Goal: Task Accomplishment & Management: Use online tool/utility

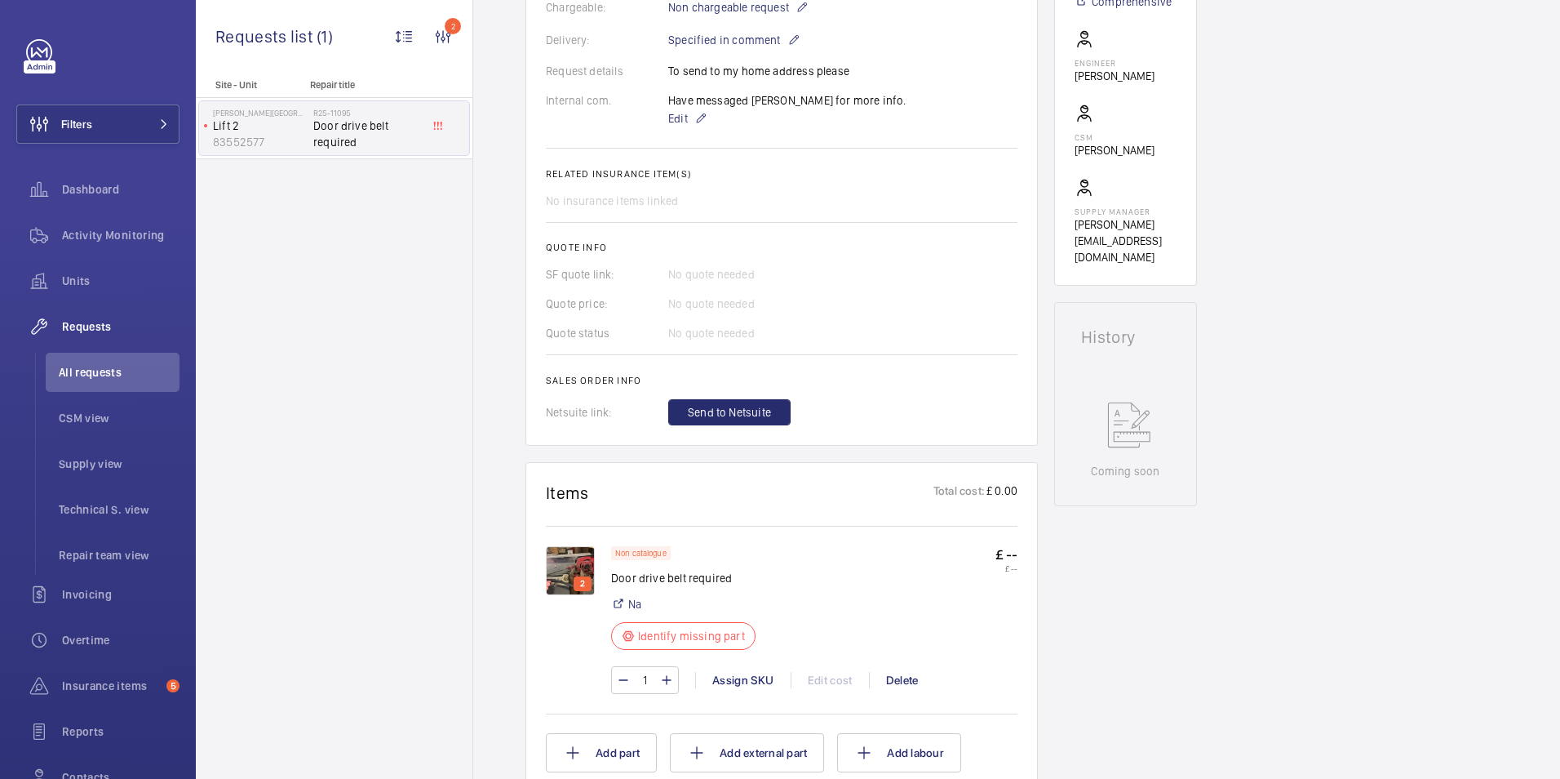
scroll to position [653, 0]
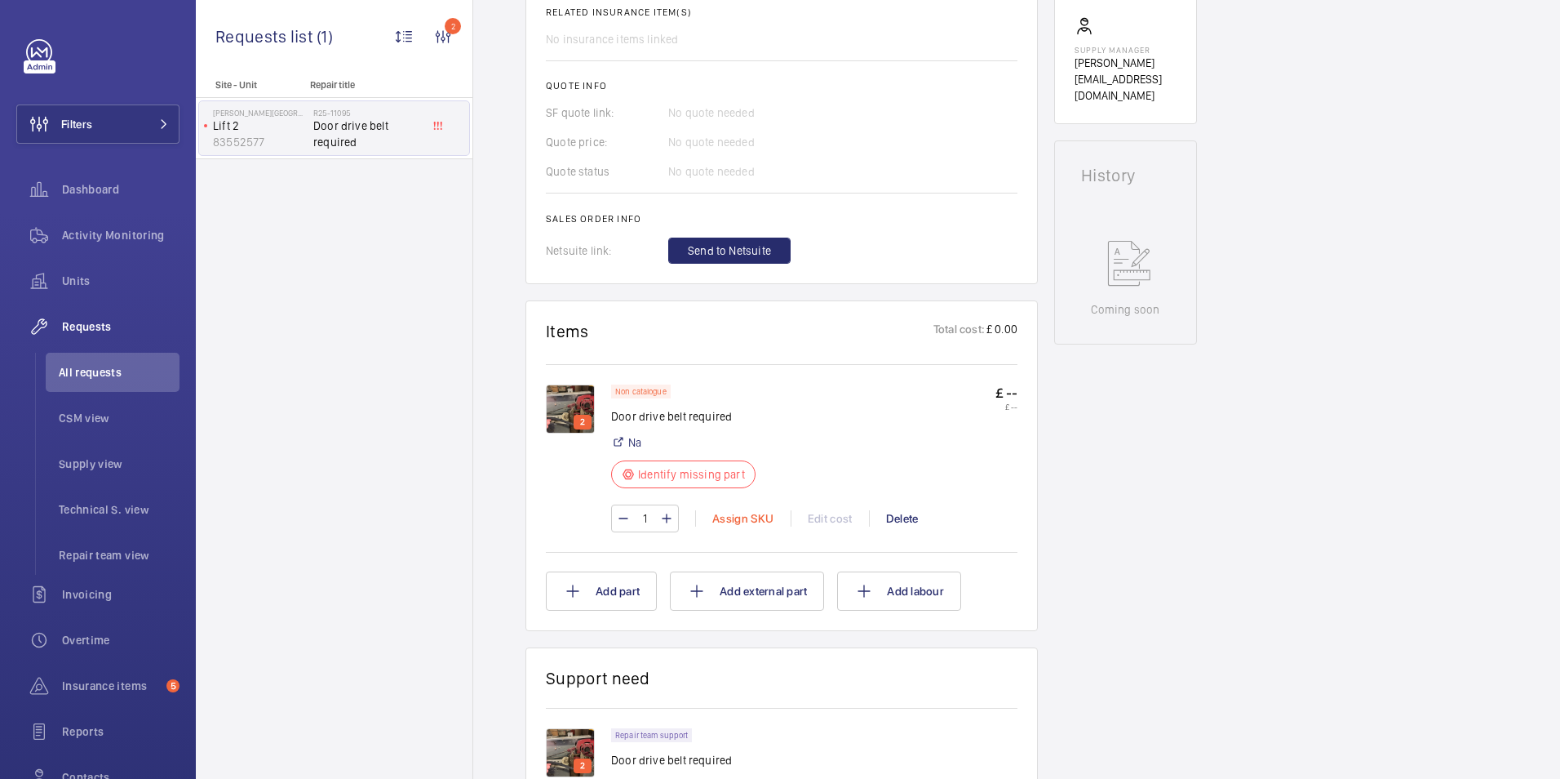
click at [737, 518] on div "Assign SKU" at bounding box center [742, 518] width 95 height 16
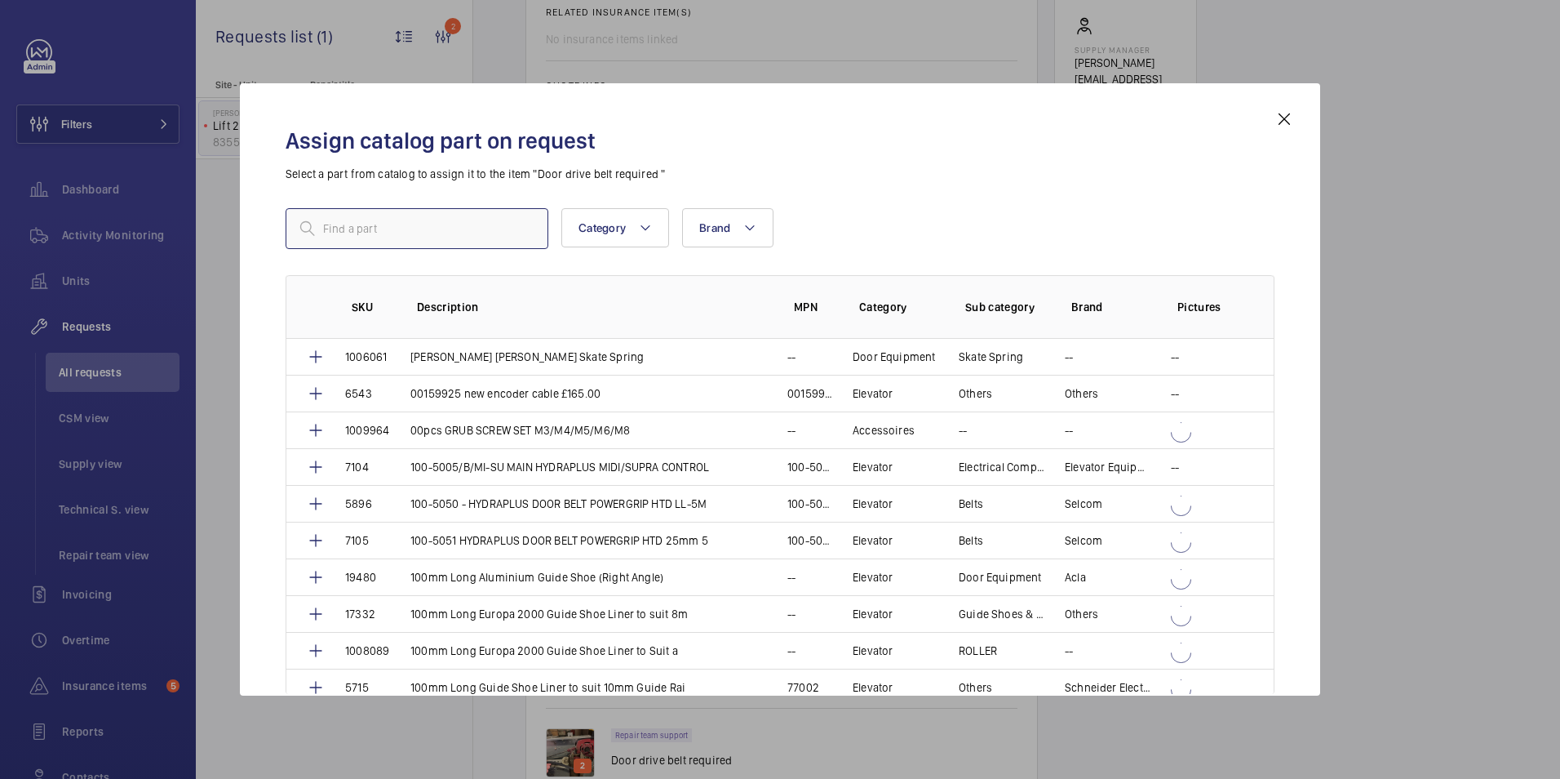
click at [415, 216] on input "text" at bounding box center [417, 228] width 263 height 41
type input "8"
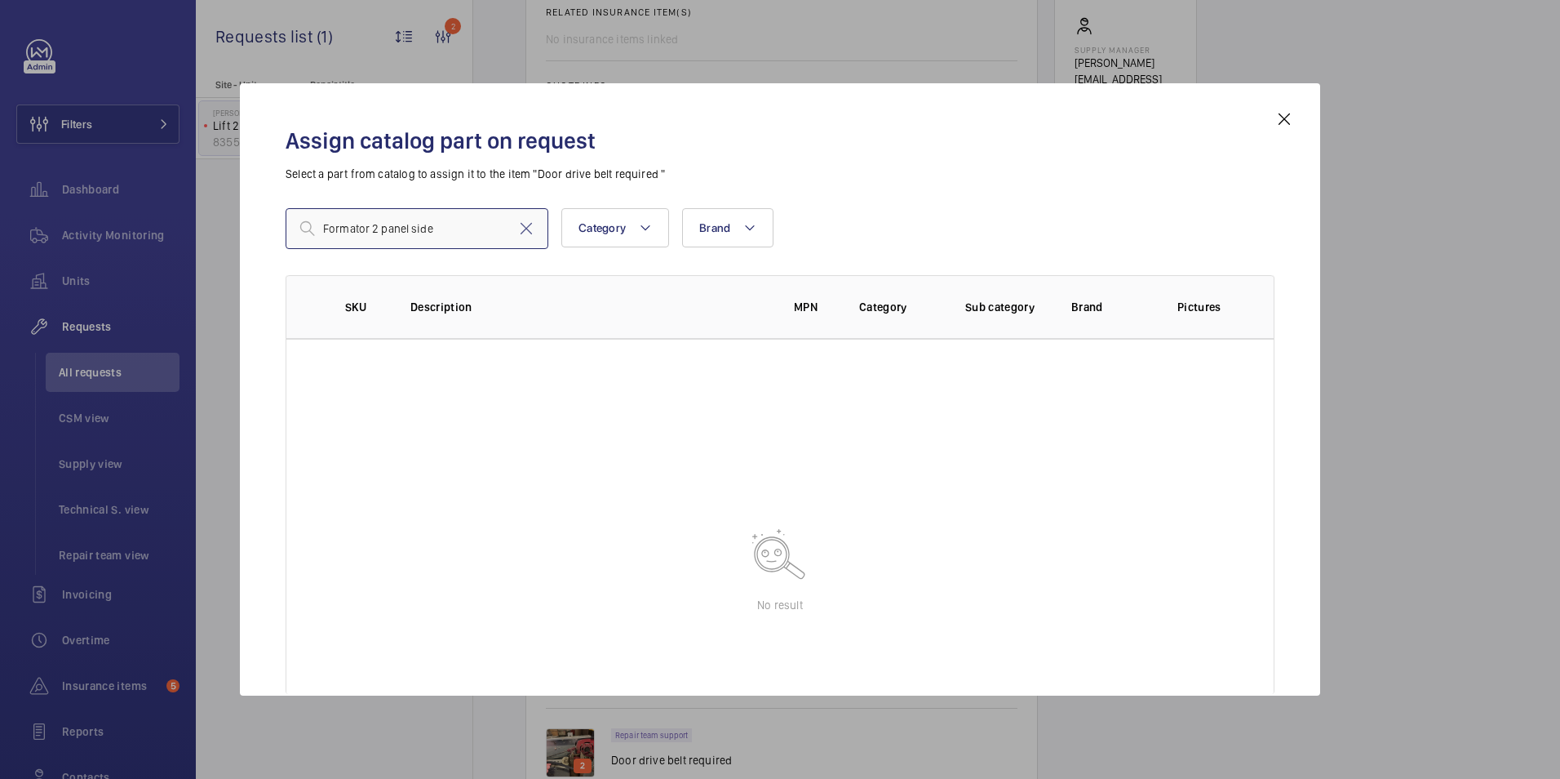
click at [445, 226] on input "Formator 2 panel side" at bounding box center [417, 228] width 263 height 41
drag, startPoint x: 445, startPoint y: 226, endPoint x: 374, endPoint y: 218, distance: 71.5
click at [374, 218] on input "Formator 2 panel side" at bounding box center [417, 228] width 263 height 41
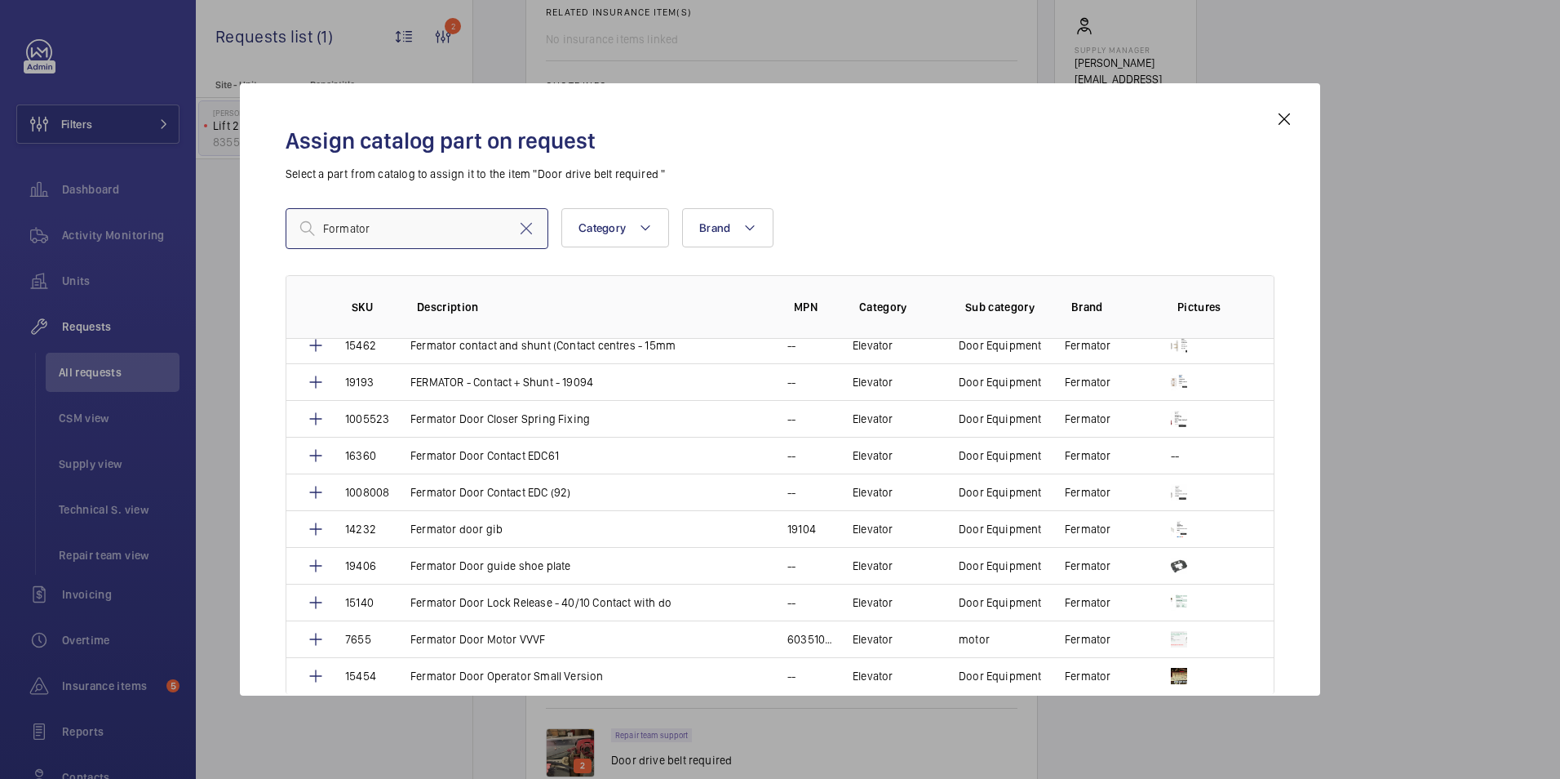
scroll to position [490, 0]
click at [415, 237] on input "Formator" at bounding box center [417, 228] width 263 height 41
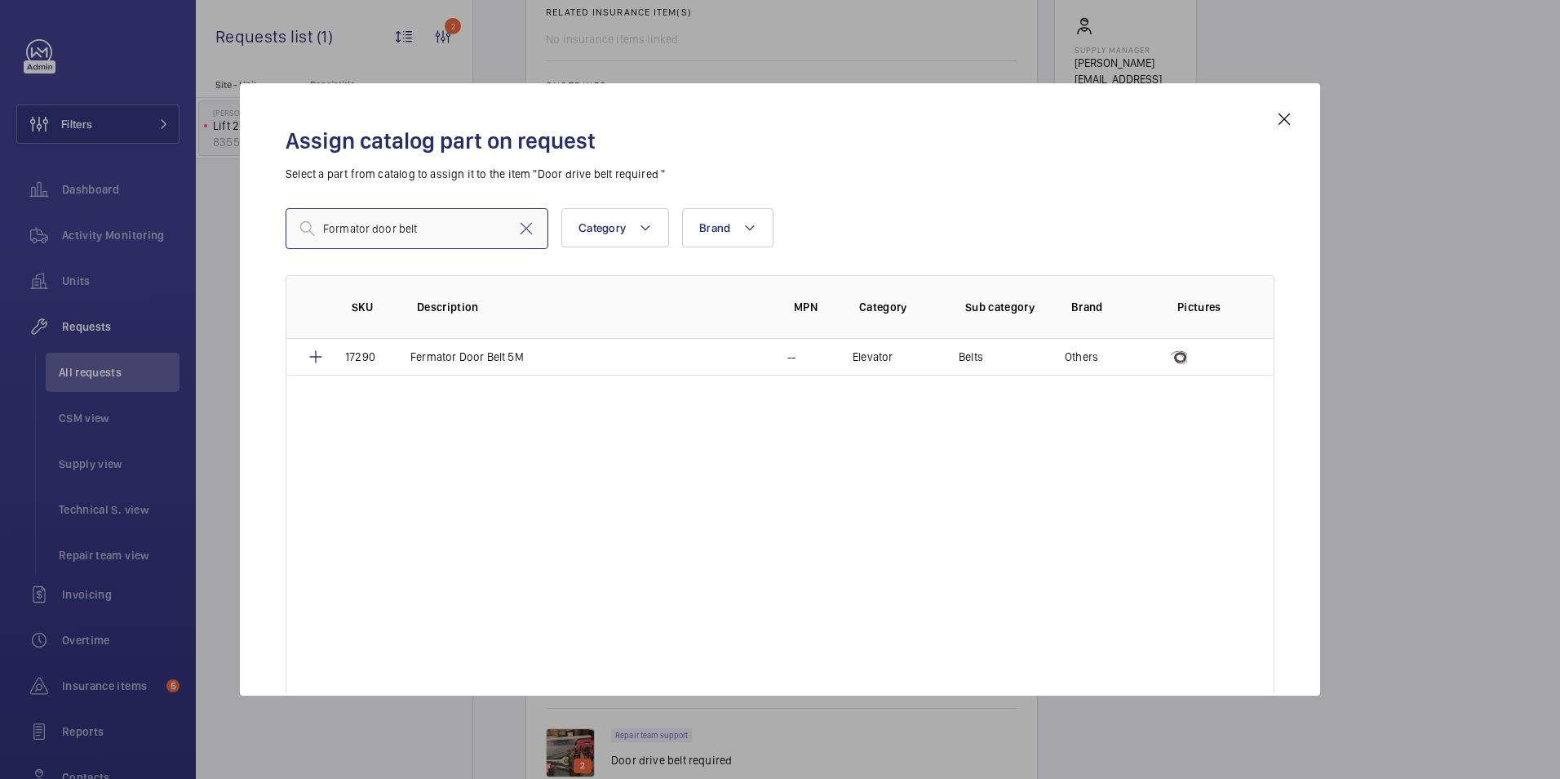
drag, startPoint x: 304, startPoint y: 222, endPoint x: 241, endPoint y: 216, distance: 63.9
click at [241, 216] on div "Assign catalog part on request Select a part from catalog to assign it to the i…" at bounding box center [780, 389] width 1081 height 612
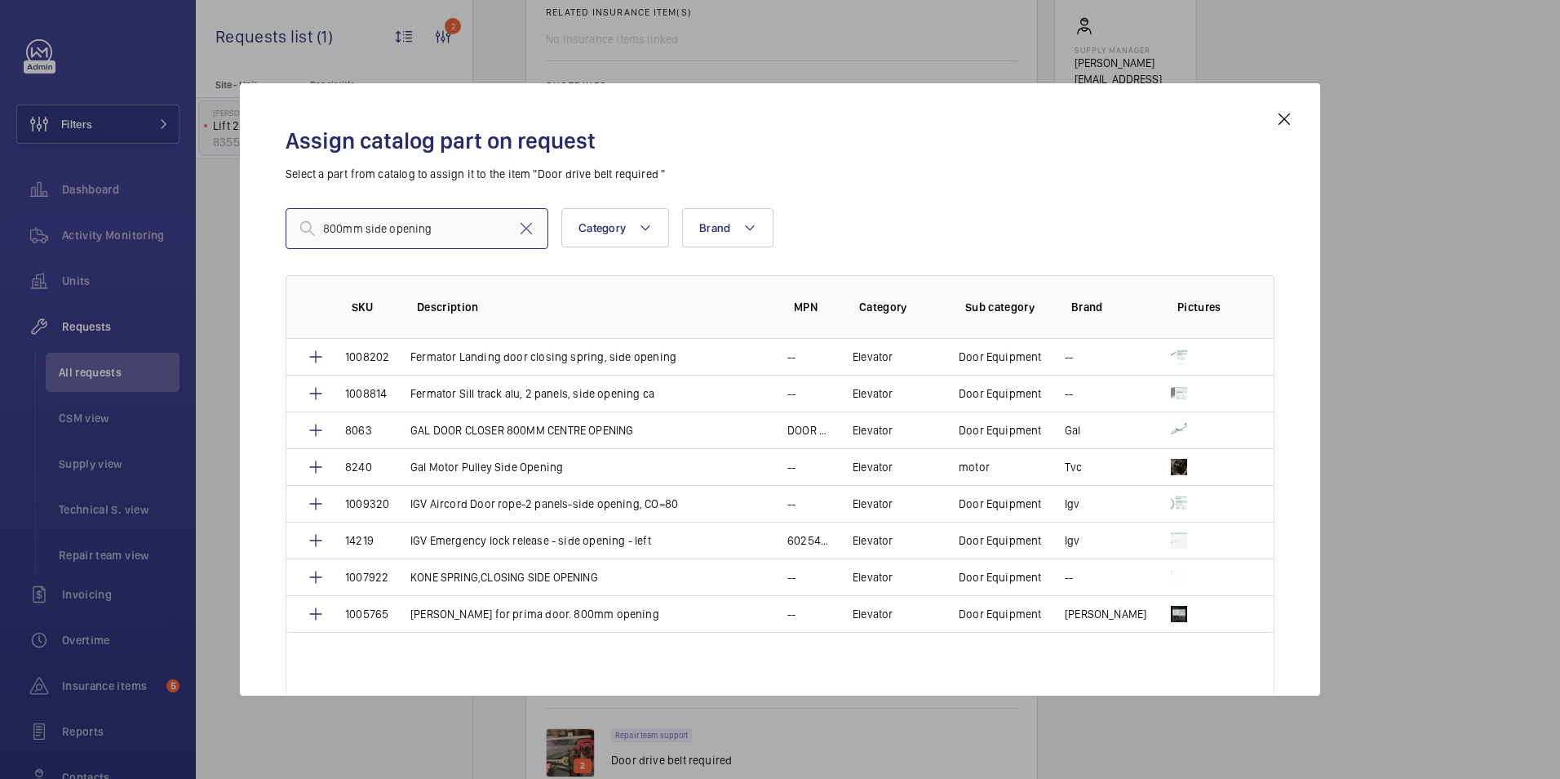
type input "800mm side opening"
click at [1294, 117] on mat-icon at bounding box center [1285, 119] width 20 height 20
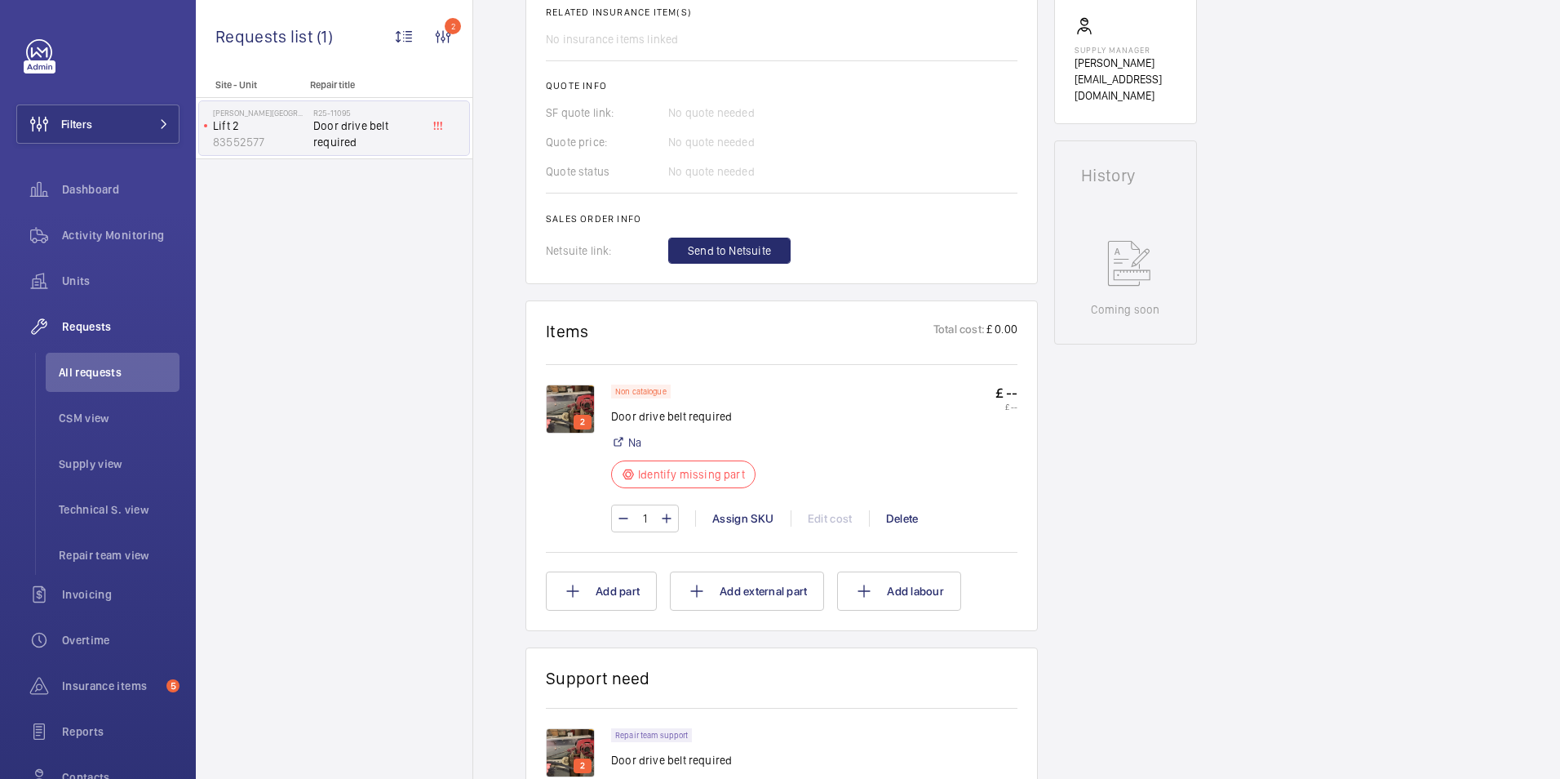
scroll to position [735, 0]
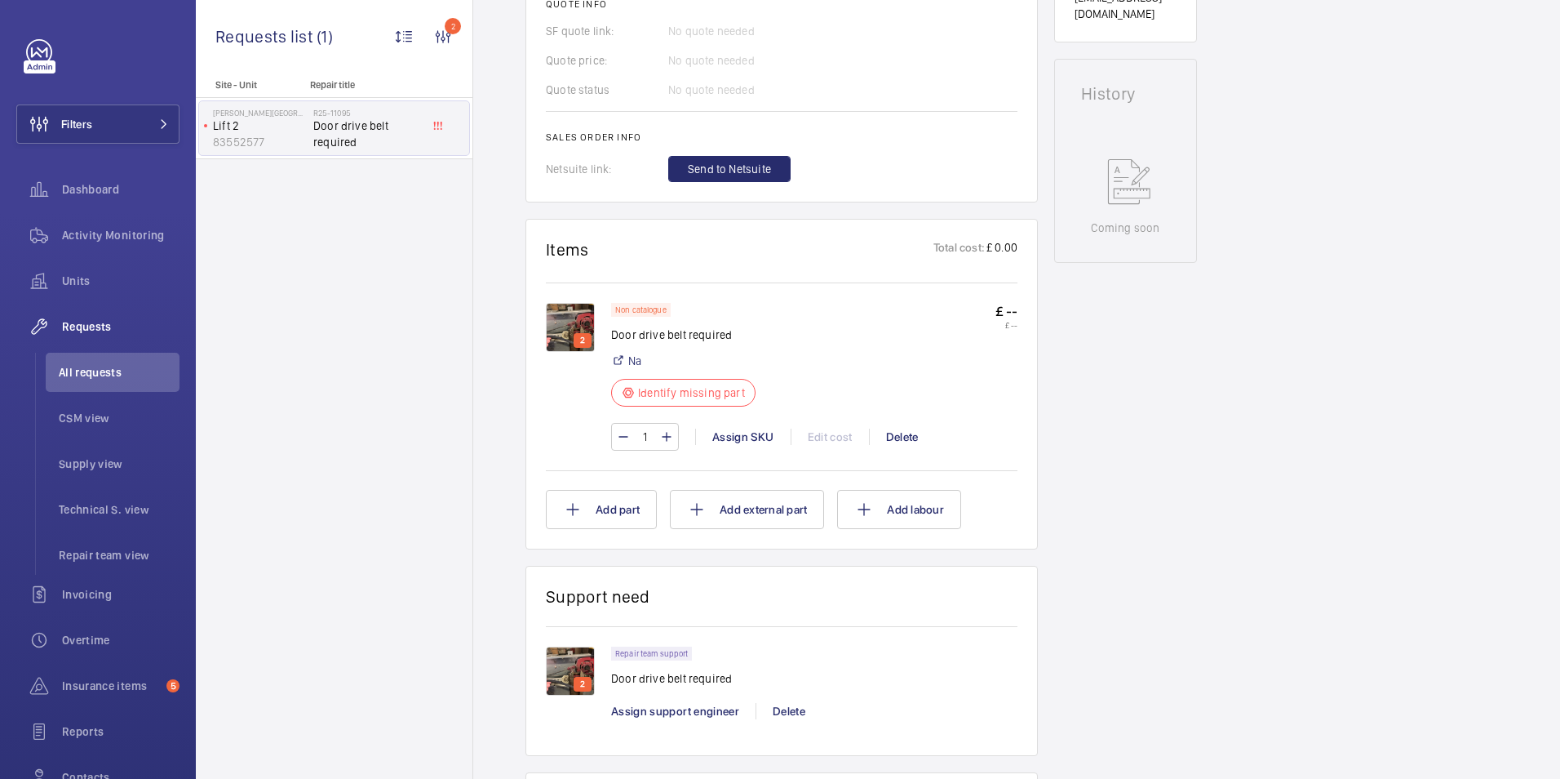
click at [550, 326] on img at bounding box center [570, 327] width 49 height 49
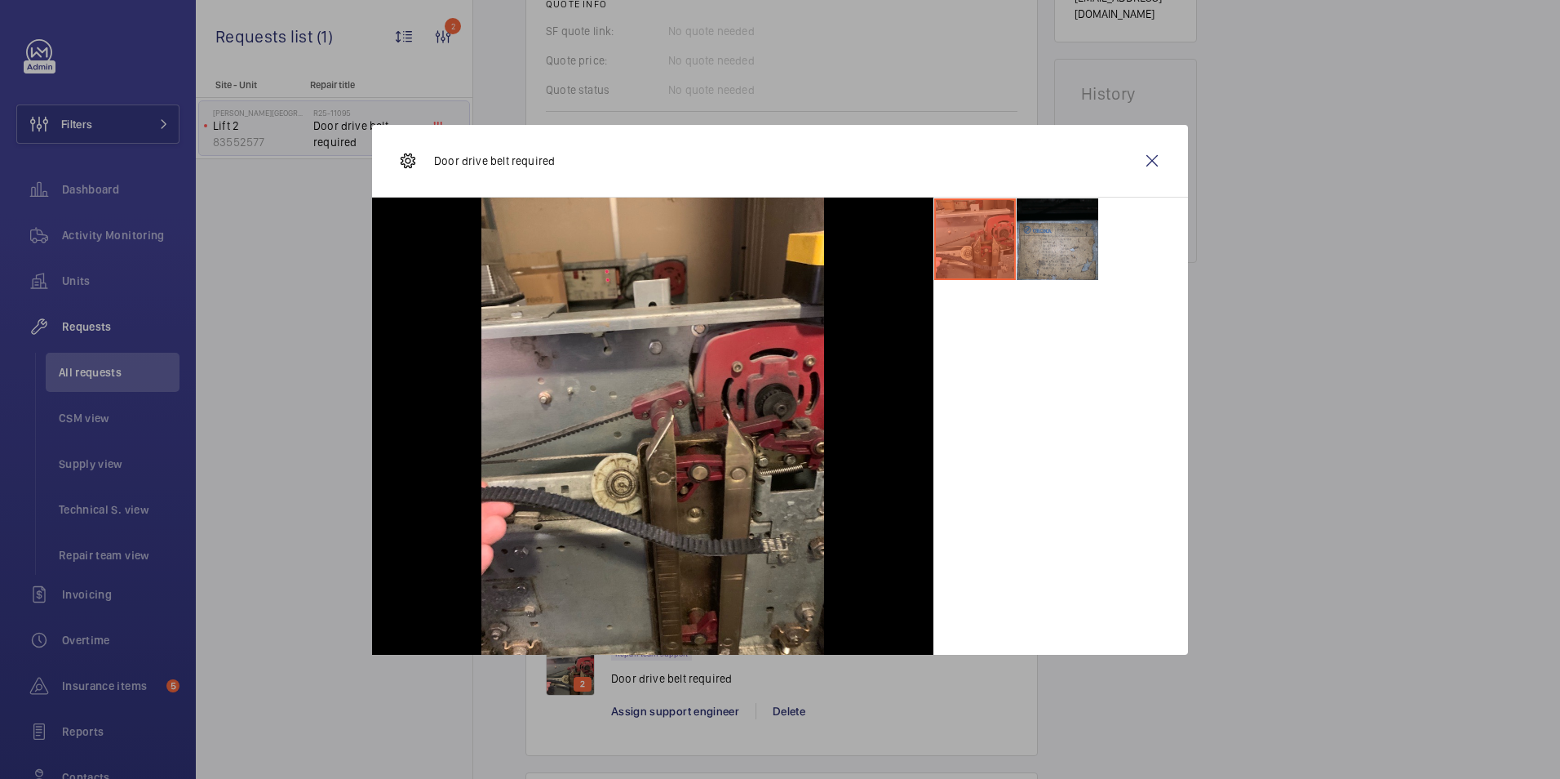
click at [1078, 232] on li at bounding box center [1058, 239] width 82 height 82
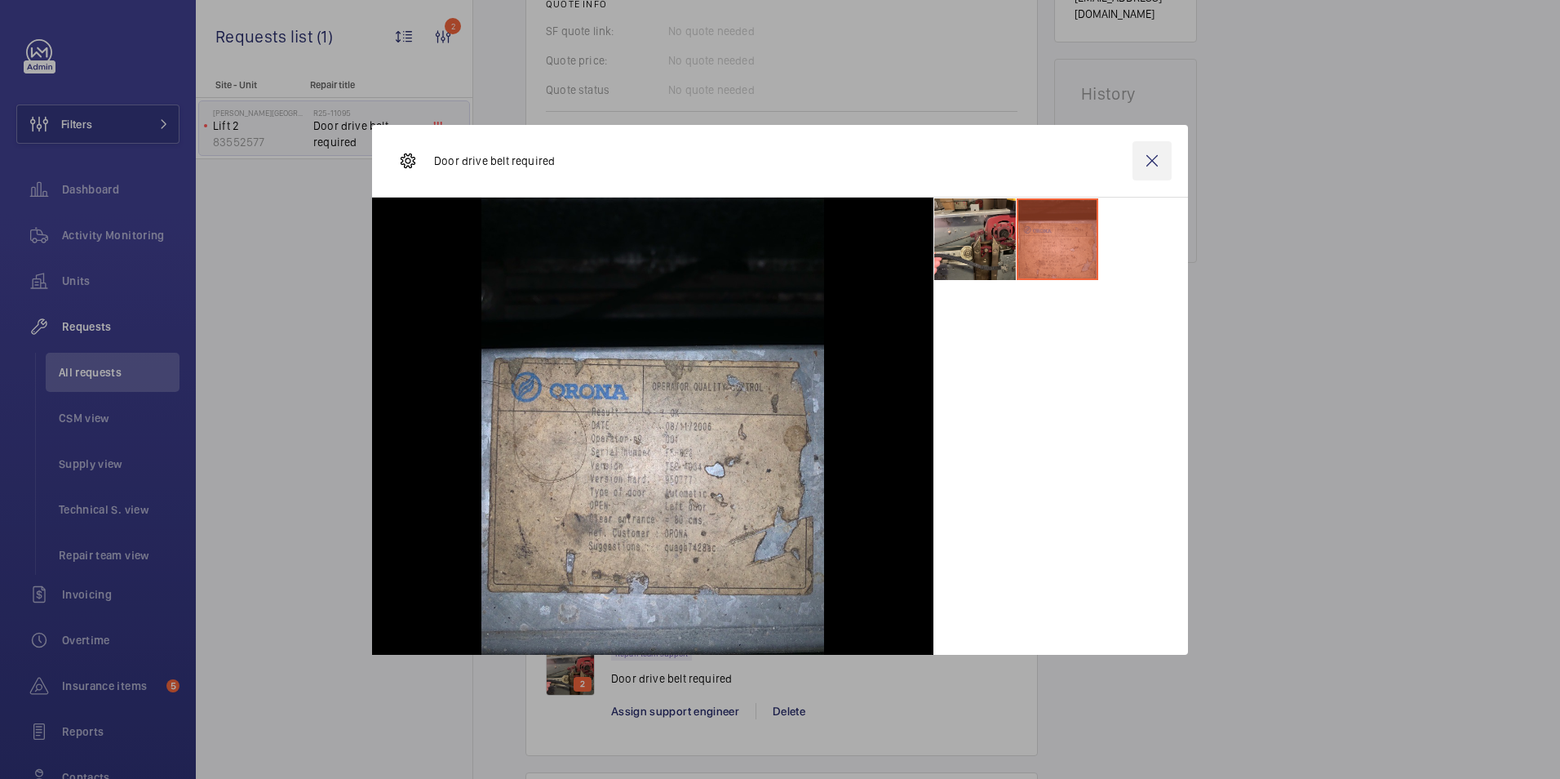
click at [1144, 158] on wm-front-icon-button at bounding box center [1152, 160] width 39 height 39
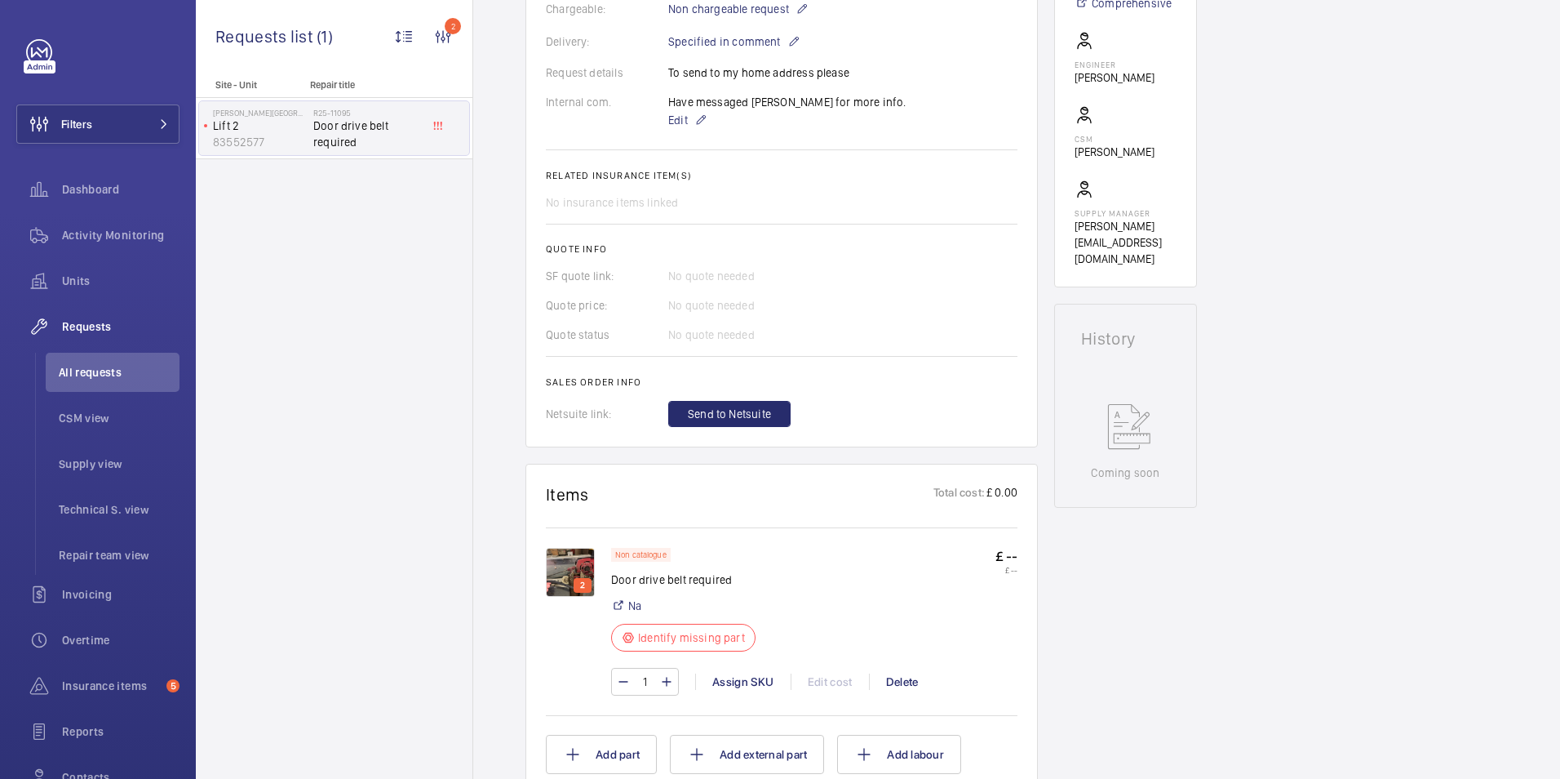
scroll to position [653, 0]
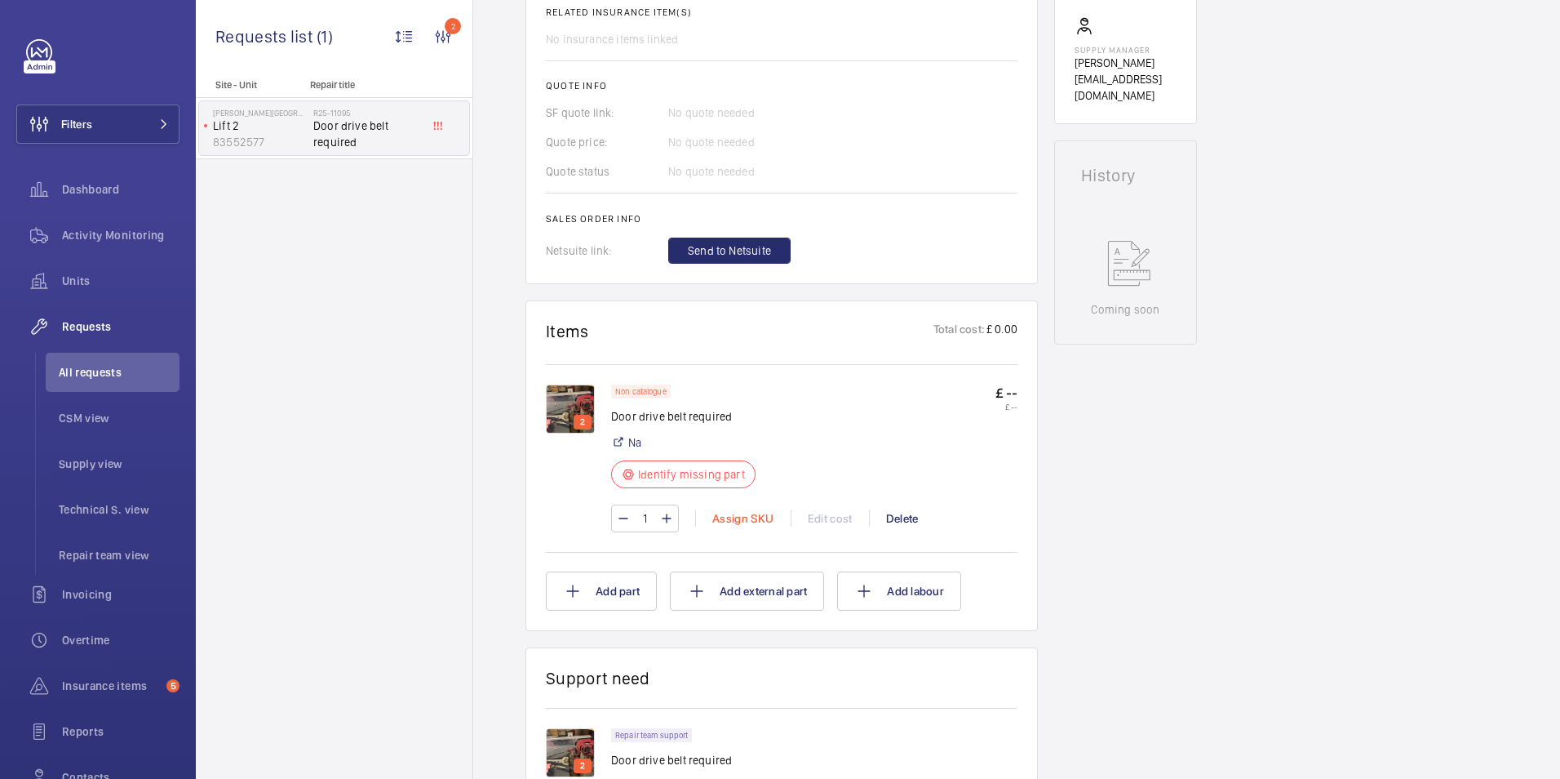
click at [742, 520] on div "Assign SKU" at bounding box center [742, 518] width 95 height 16
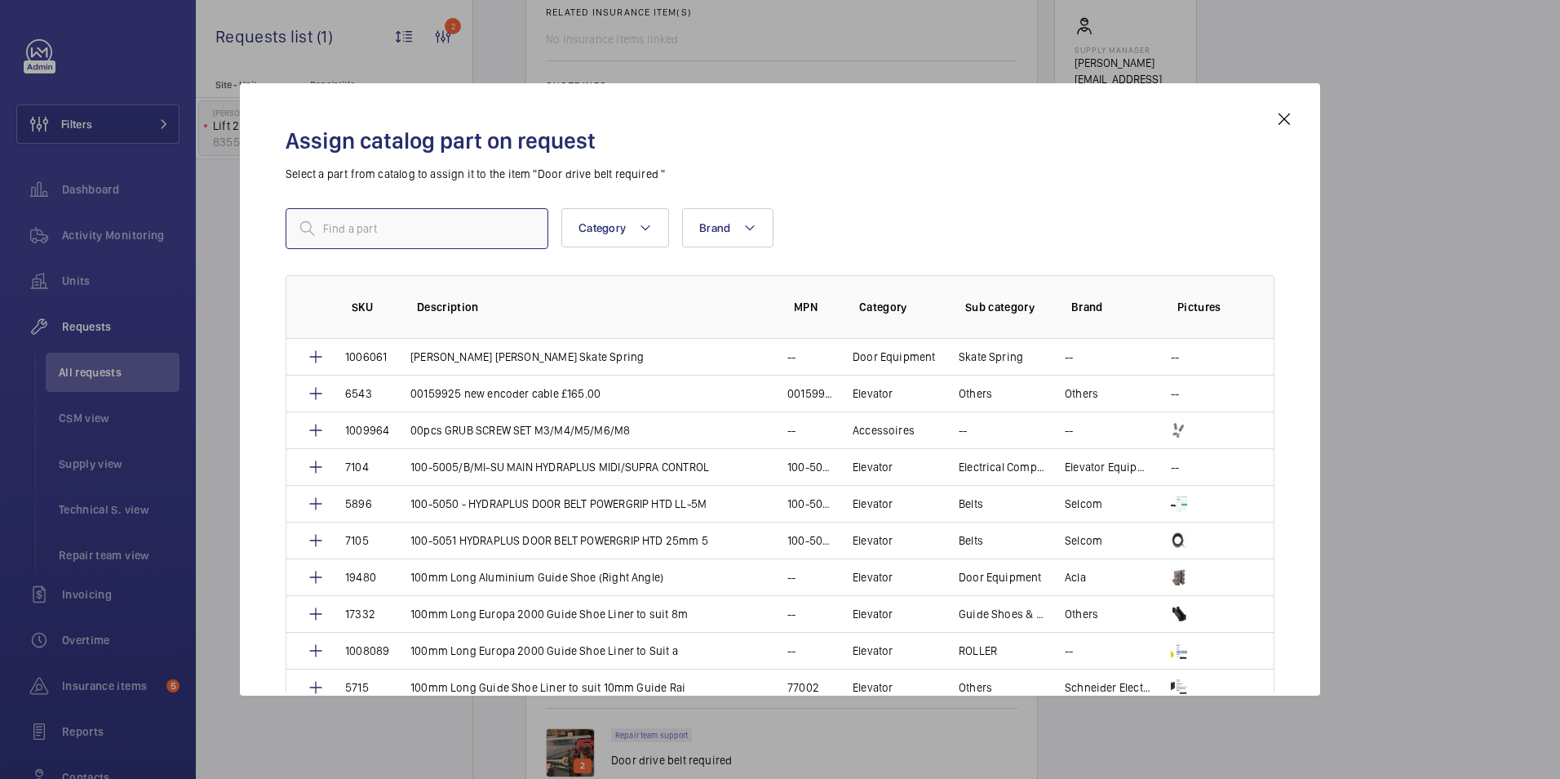
click at [444, 227] on input "text" at bounding box center [417, 228] width 263 height 41
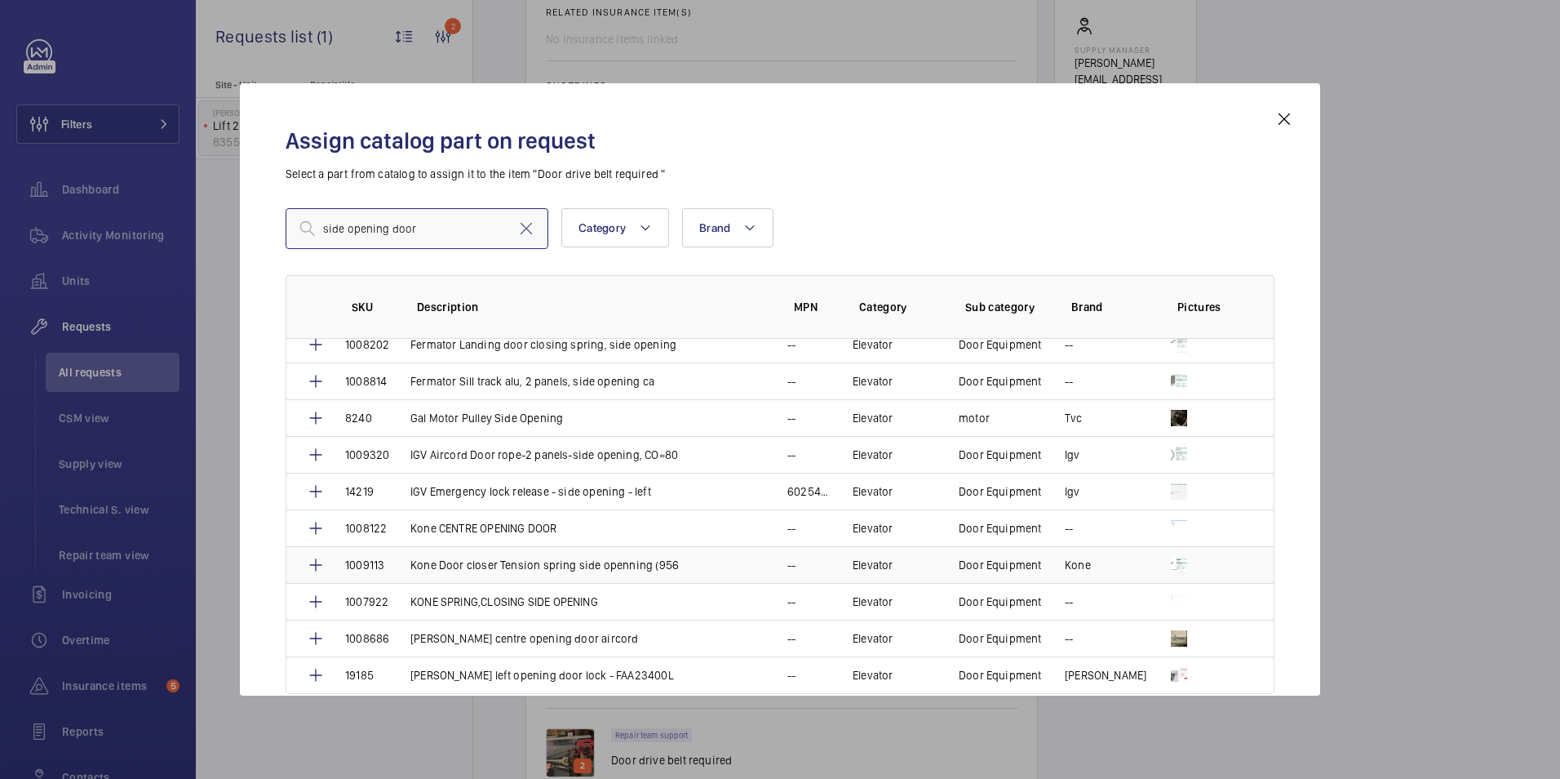
scroll to position [12, 0]
drag, startPoint x: 451, startPoint y: 233, endPoint x: 260, endPoint y: 210, distance: 193.1
click at [260, 210] on div "Assign catalog part on request Select a part from catalog to assign it to the i…" at bounding box center [780, 389] width 1081 height 612
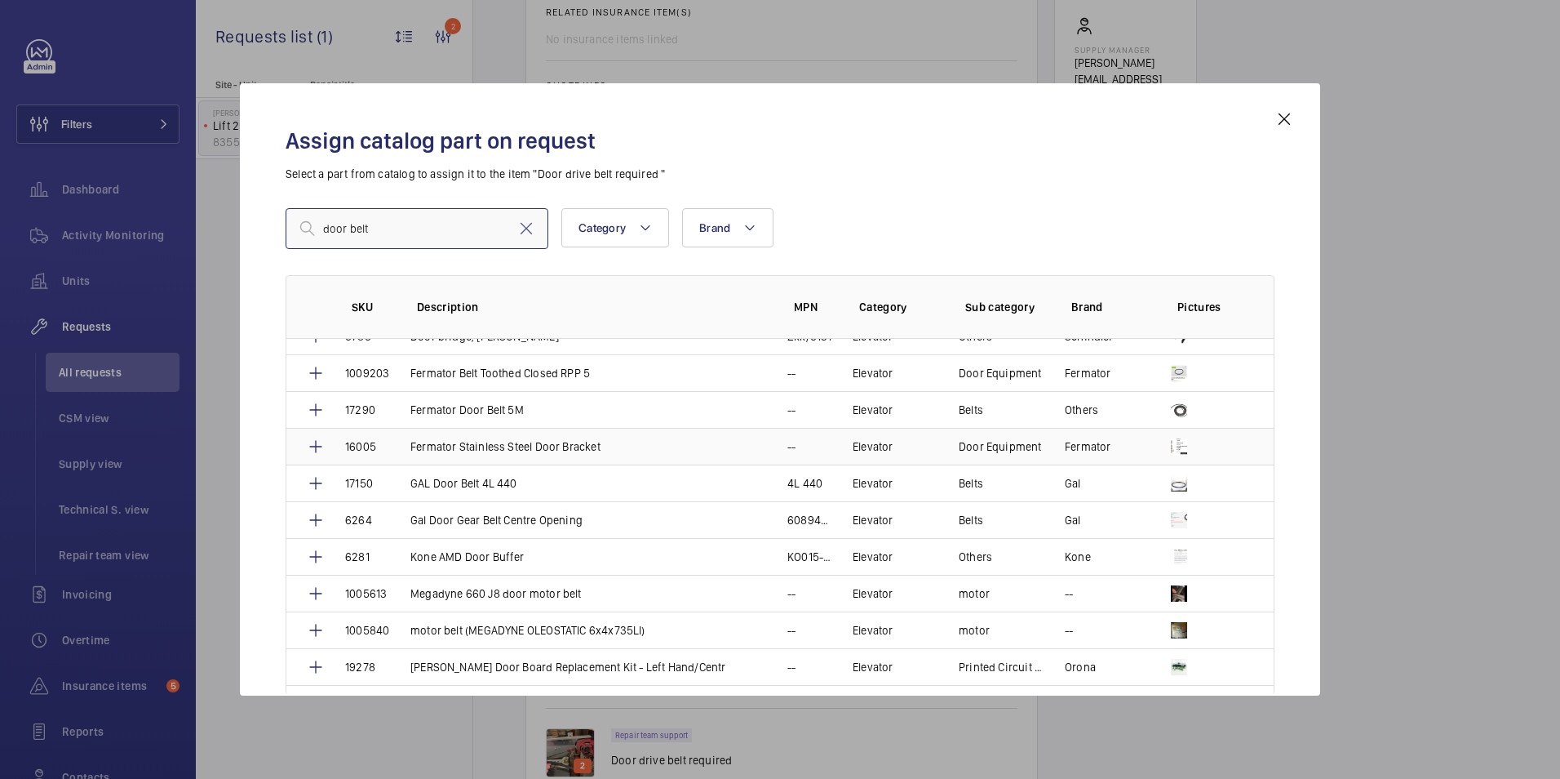
scroll to position [0, 0]
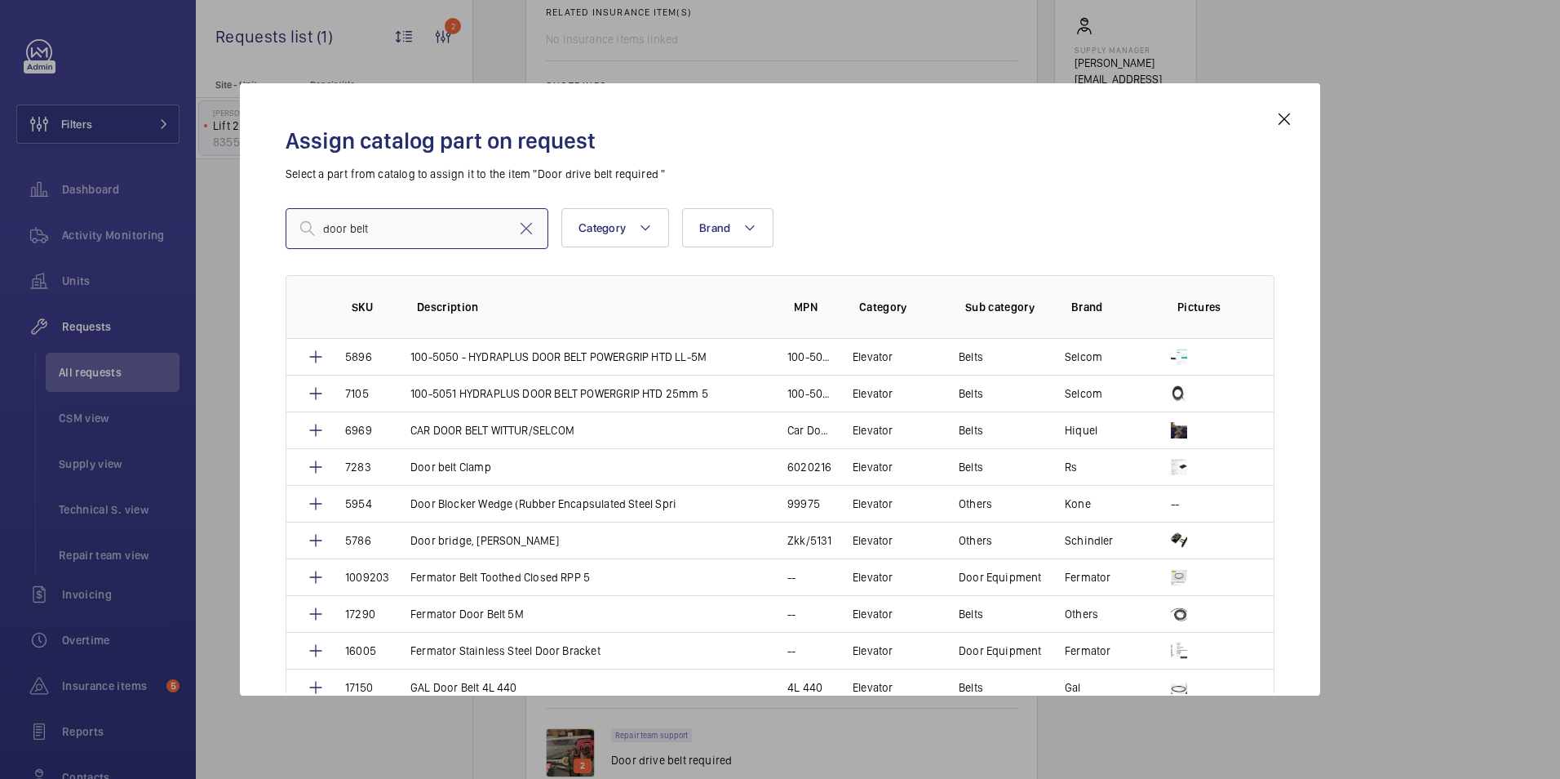
drag, startPoint x: 389, startPoint y: 233, endPoint x: 286, endPoint y: 228, distance: 103.8
click at [286, 228] on input "door belt" at bounding box center [417, 228] width 263 height 41
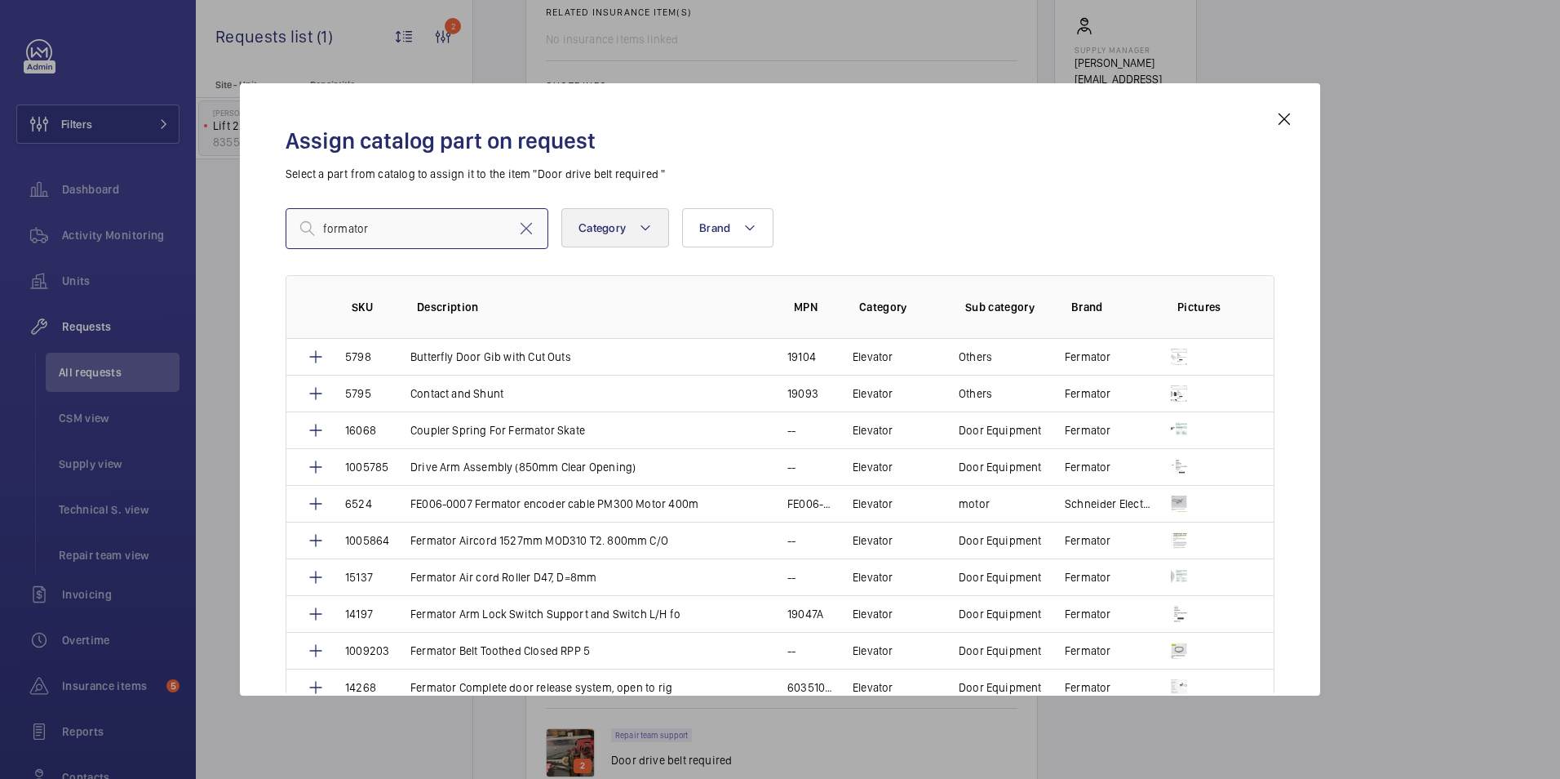
type input "formator"
click at [642, 233] on mat-icon at bounding box center [645, 228] width 13 height 20
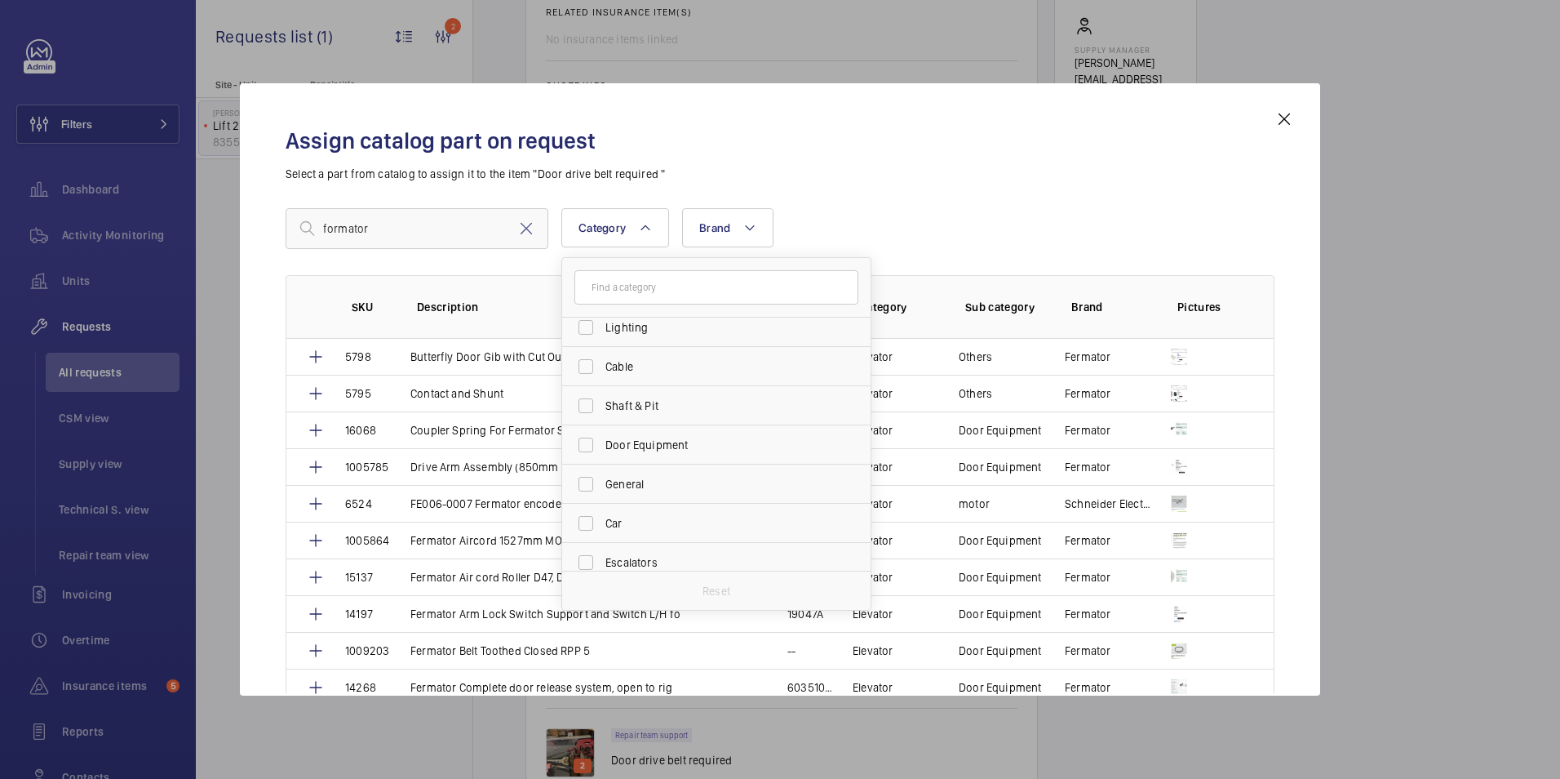
scroll to position [326, 0]
click at [594, 353] on label "Door Equipment" at bounding box center [704, 363] width 284 height 39
click at [594, 353] on input "Door Equipment" at bounding box center [586, 363] width 33 height 33
checkbox input "true"
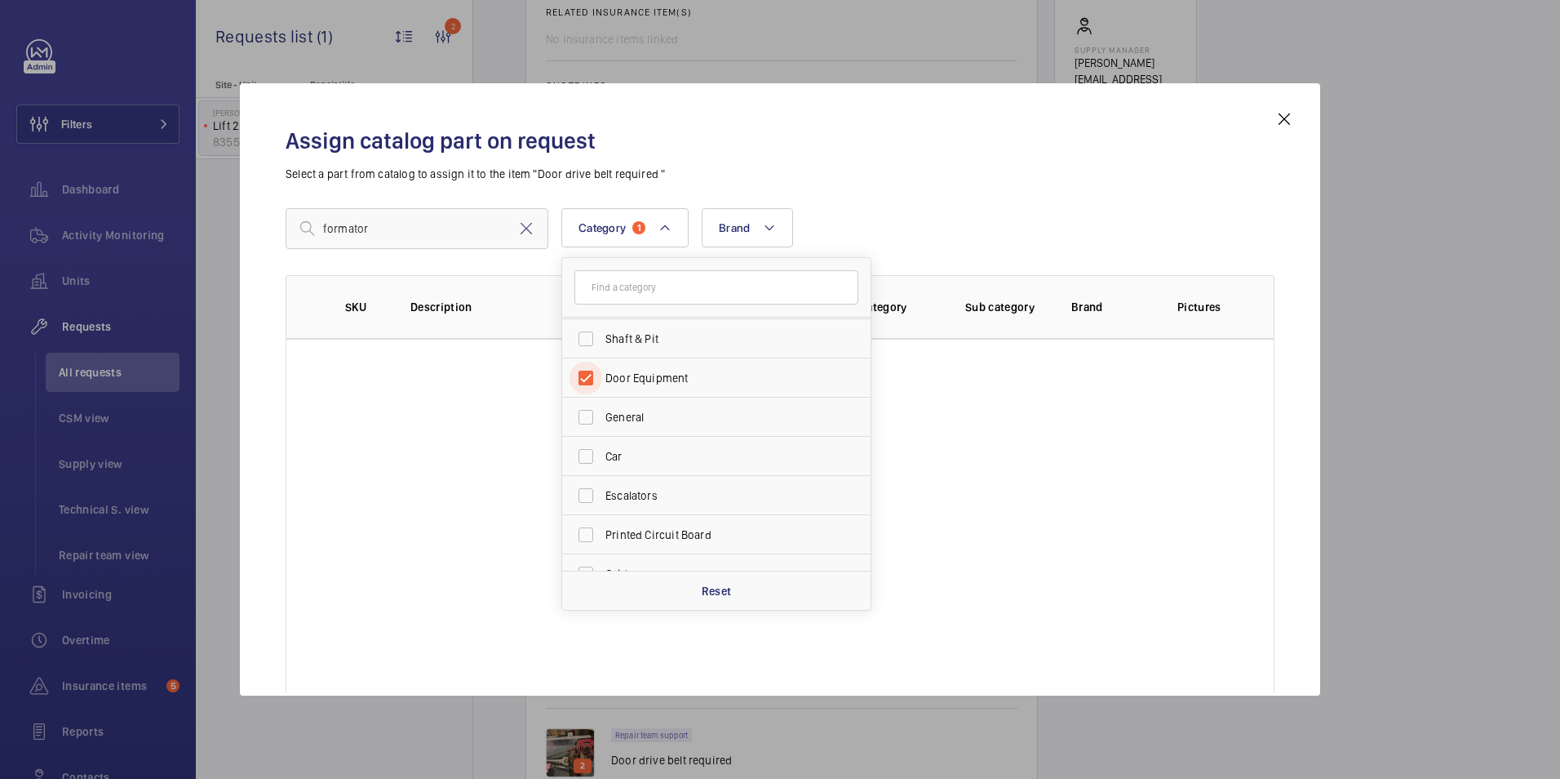
scroll to position [0, 0]
click at [854, 183] on div "Assign catalog part on request Select a part from catalog to assign it to the i…" at bounding box center [780, 402] width 1028 height 586
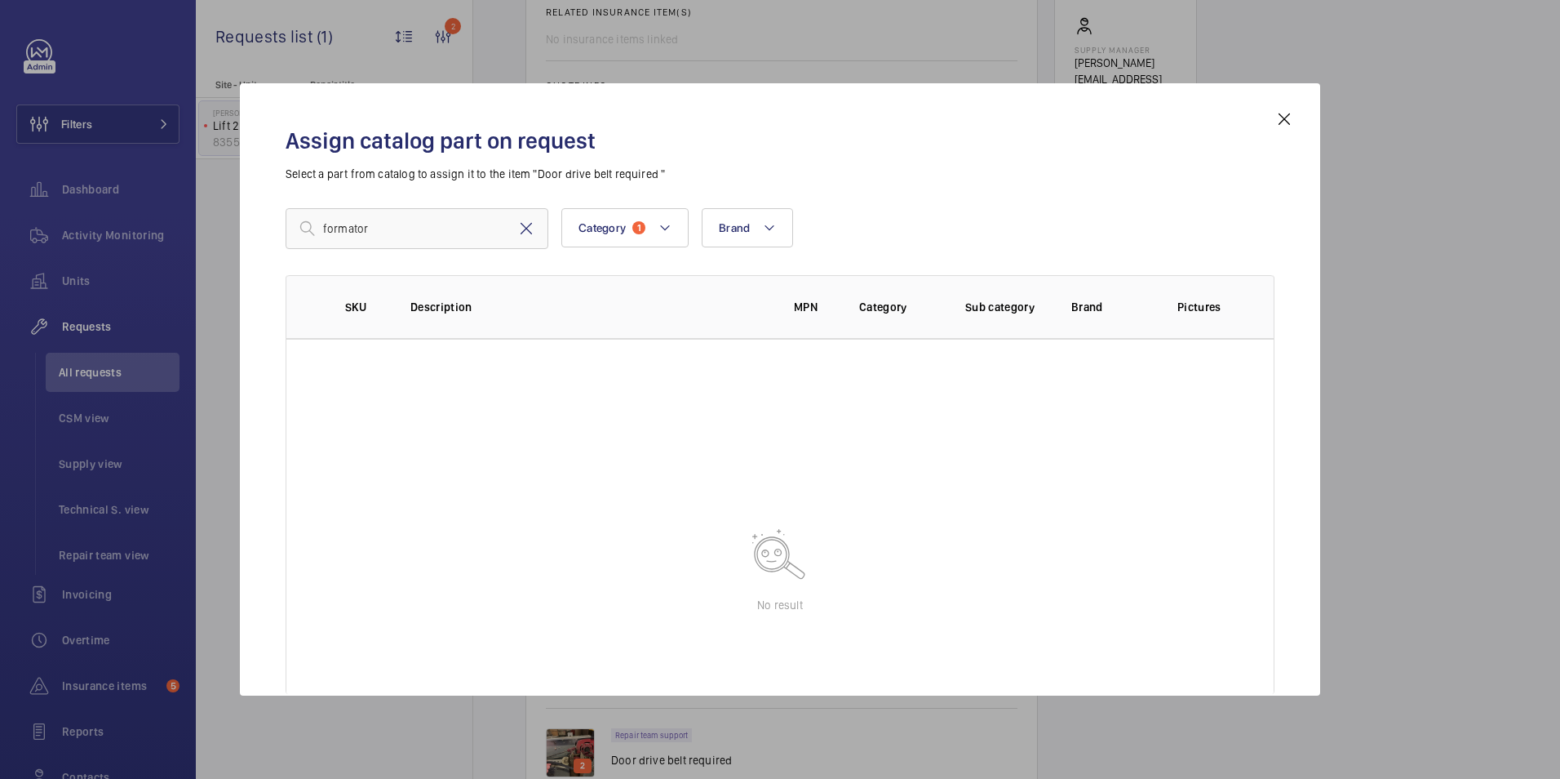
click at [523, 228] on mat-icon at bounding box center [527, 229] width 20 height 20
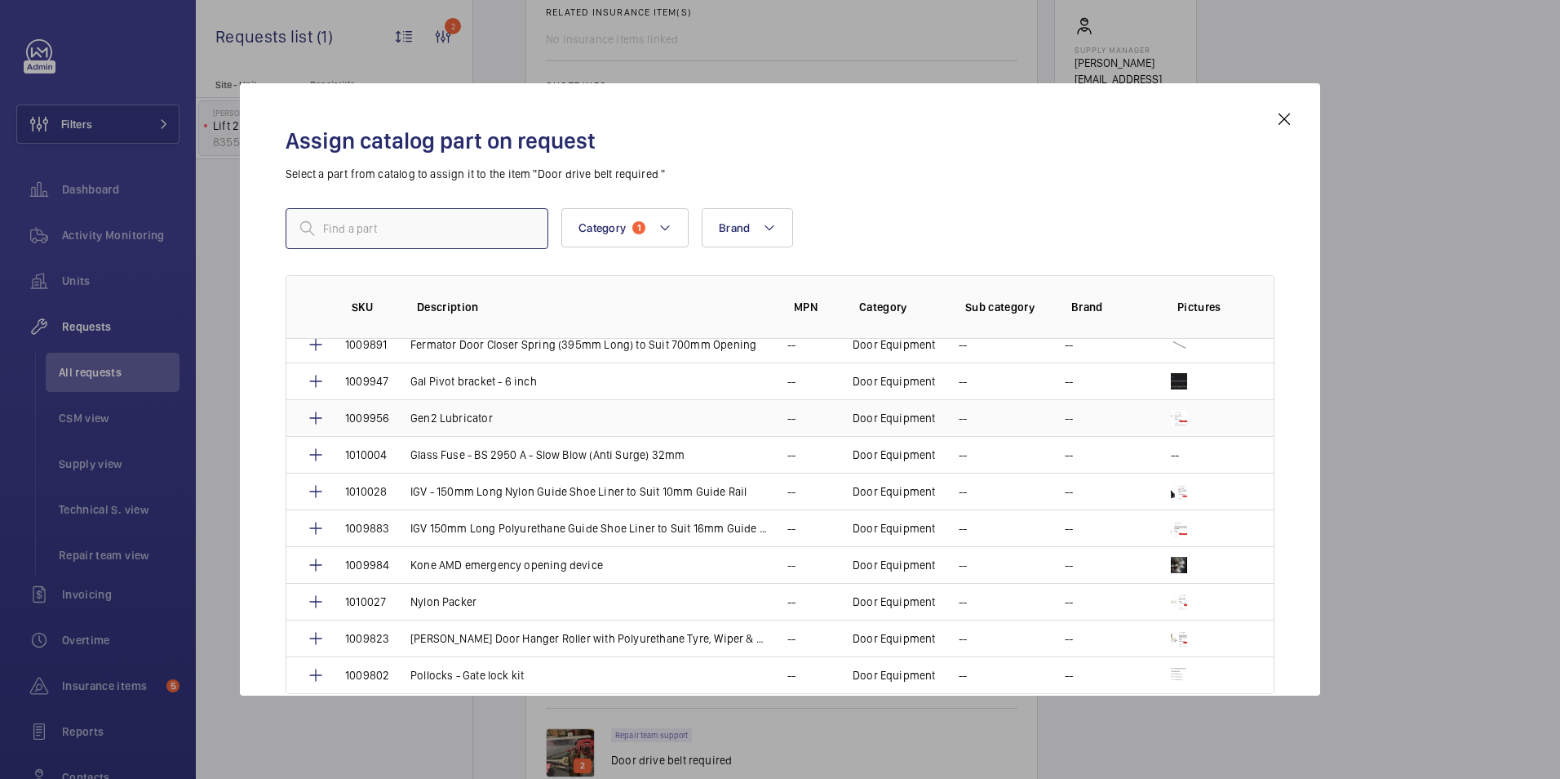
scroll to position [408, 0]
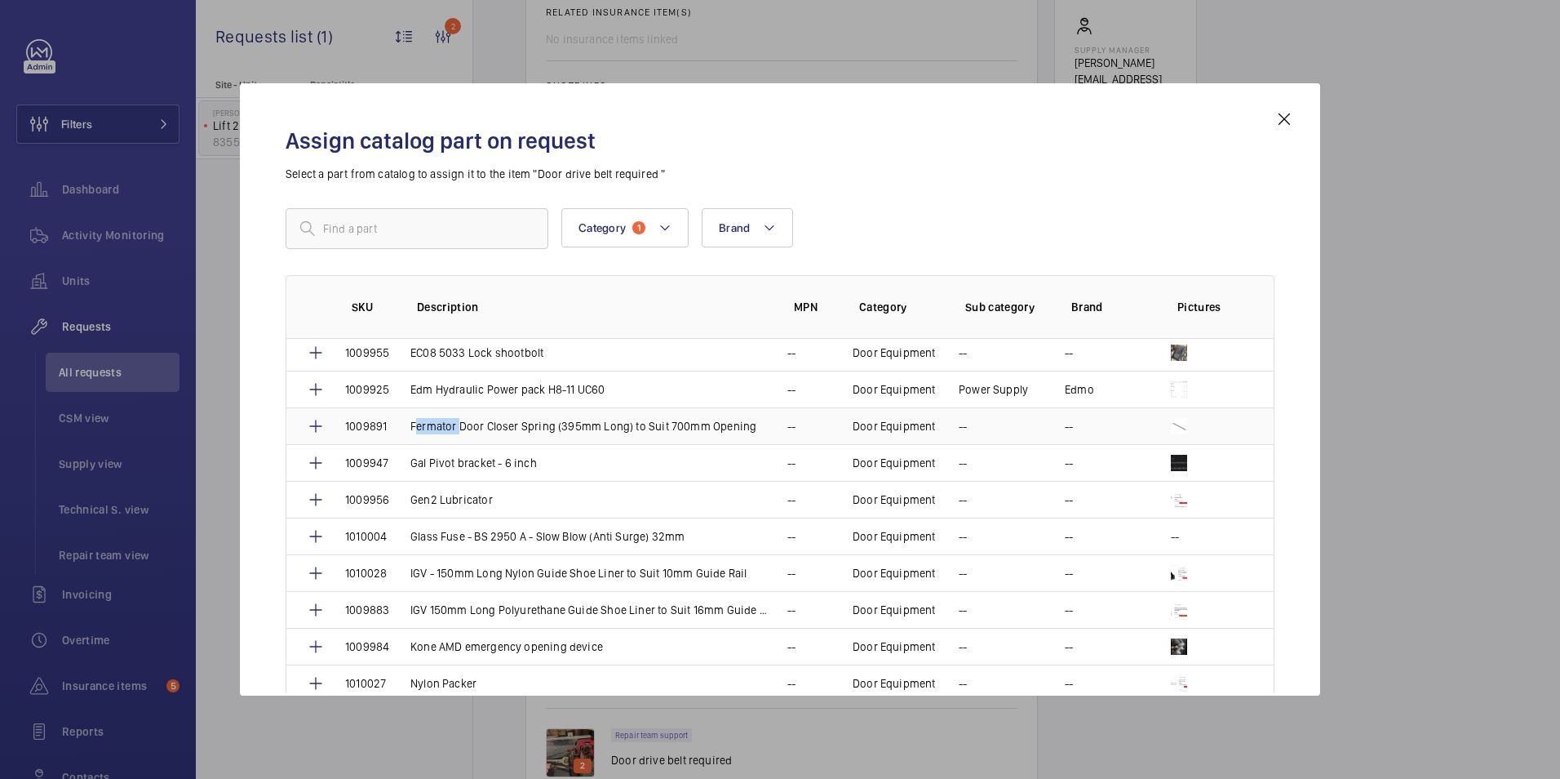
drag, startPoint x: 407, startPoint y: 427, endPoint x: 455, endPoint y: 428, distance: 47.4
click at [455, 428] on td "Fermator Door Closer Spring (395mm Long) to Suit 700mm Opening" at bounding box center [579, 425] width 377 height 37
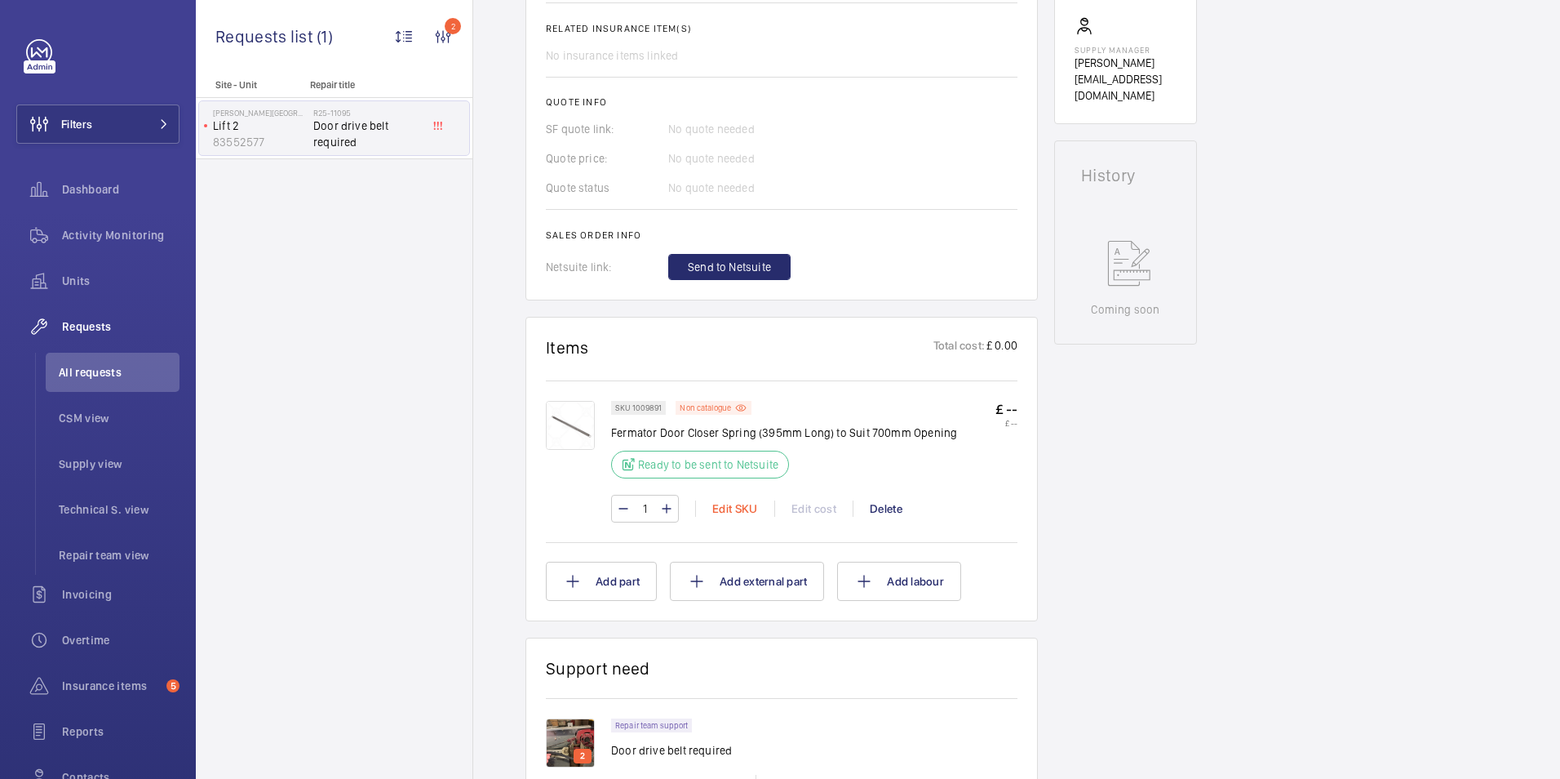
click at [724, 514] on div "Edit SKU" at bounding box center [734, 508] width 79 height 16
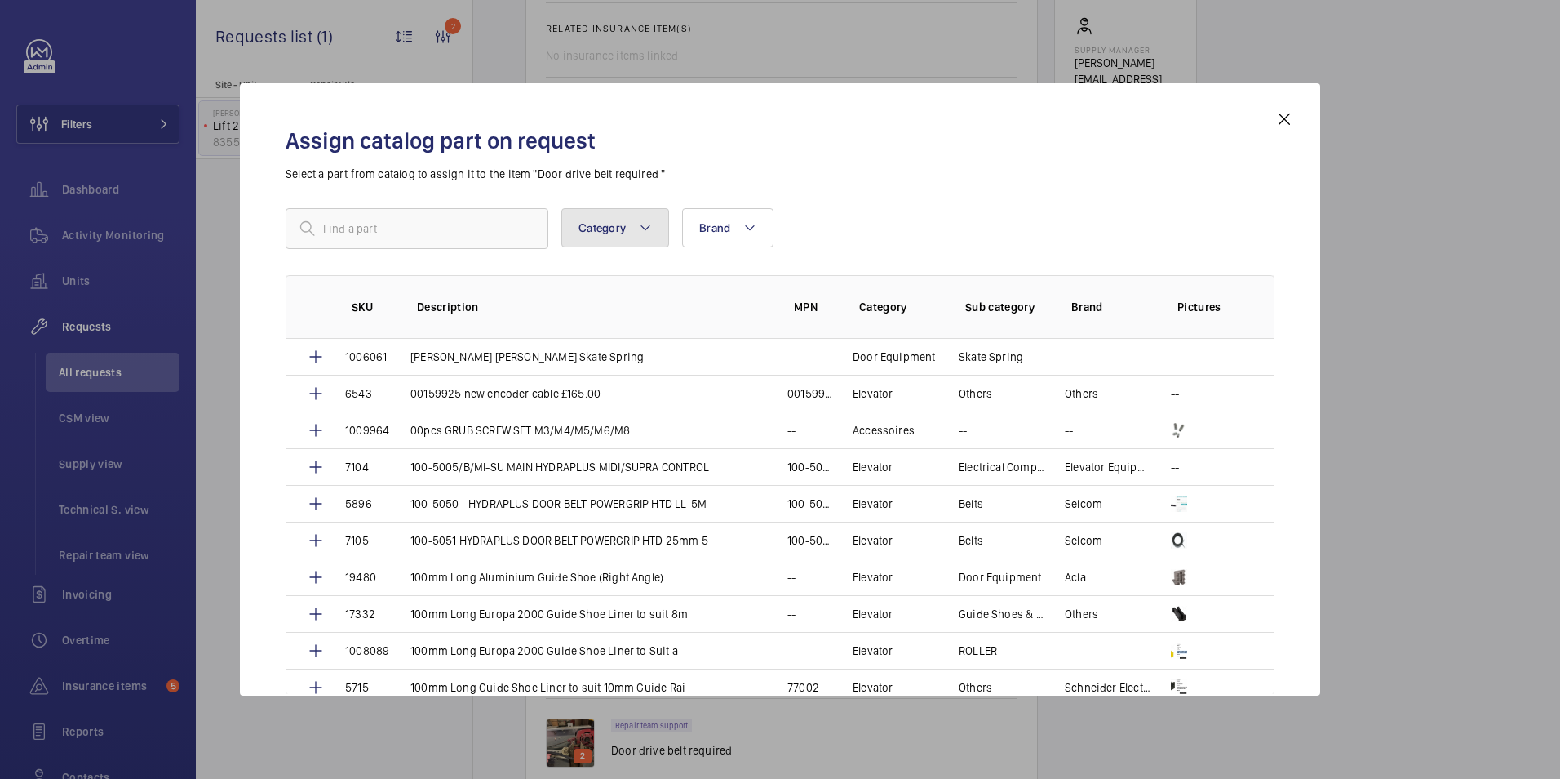
click at [616, 228] on span "Category" at bounding box center [602, 227] width 47 height 13
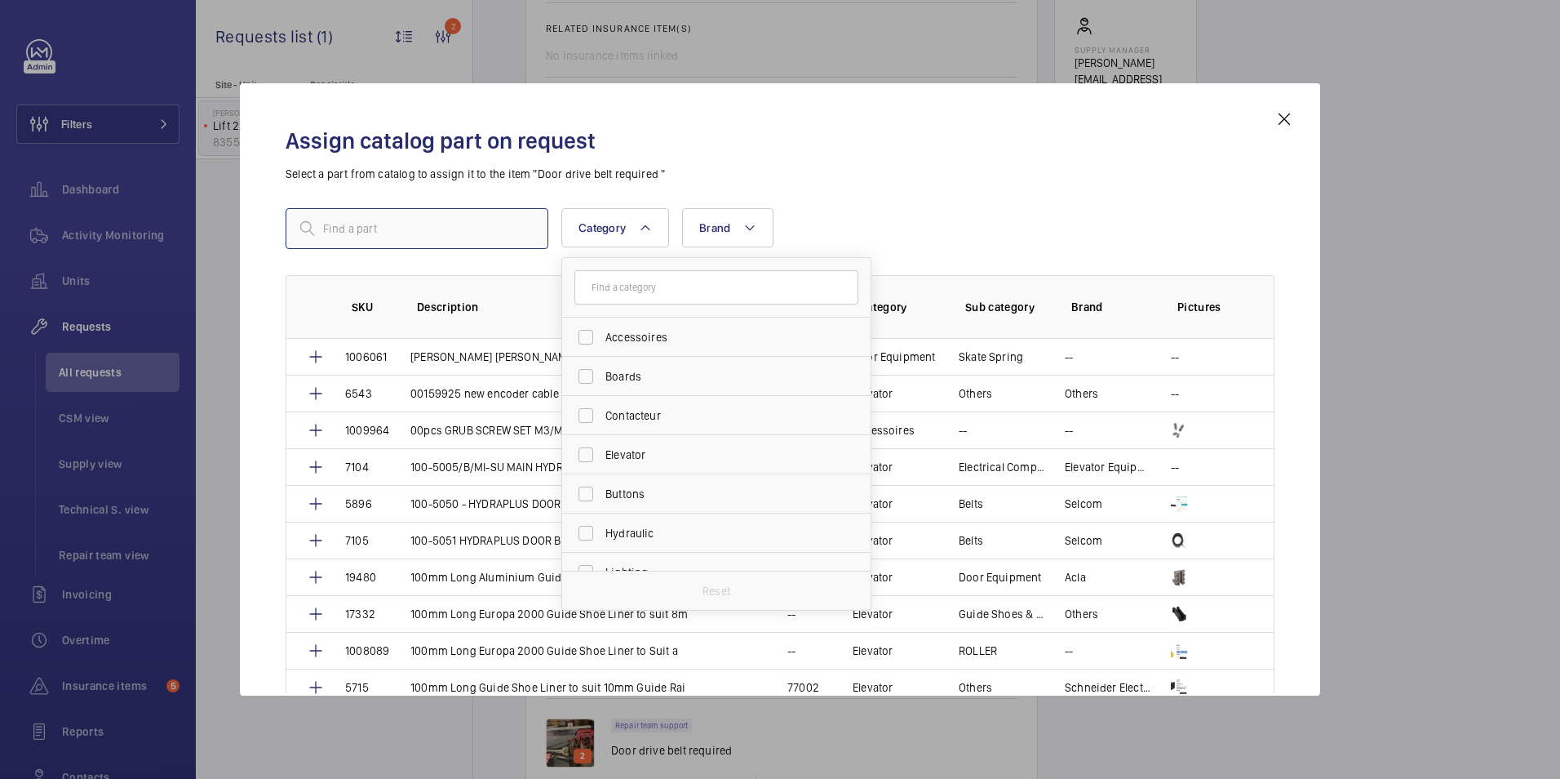
click at [505, 236] on input "text" at bounding box center [417, 228] width 263 height 41
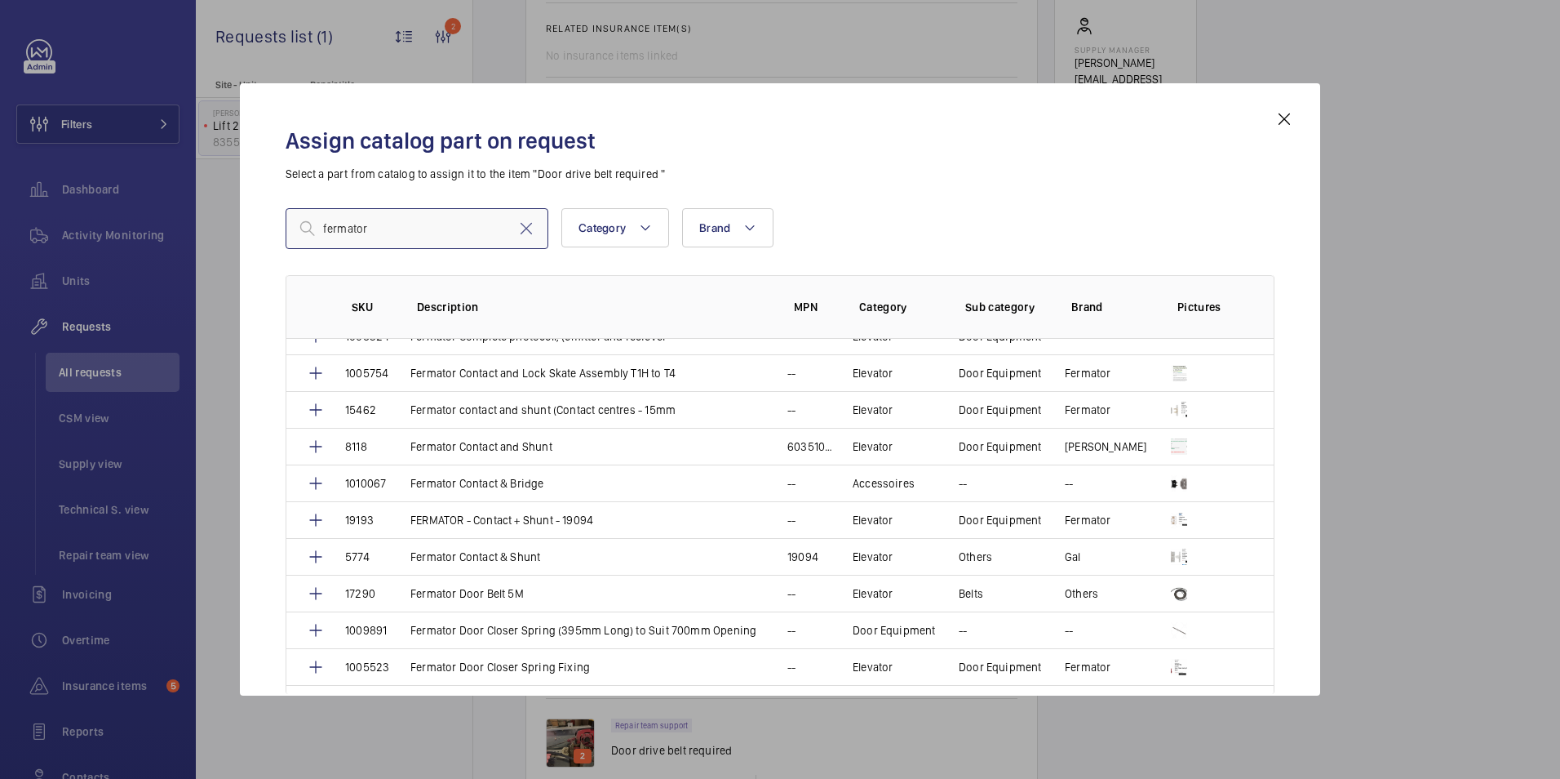
scroll to position [1387, 0]
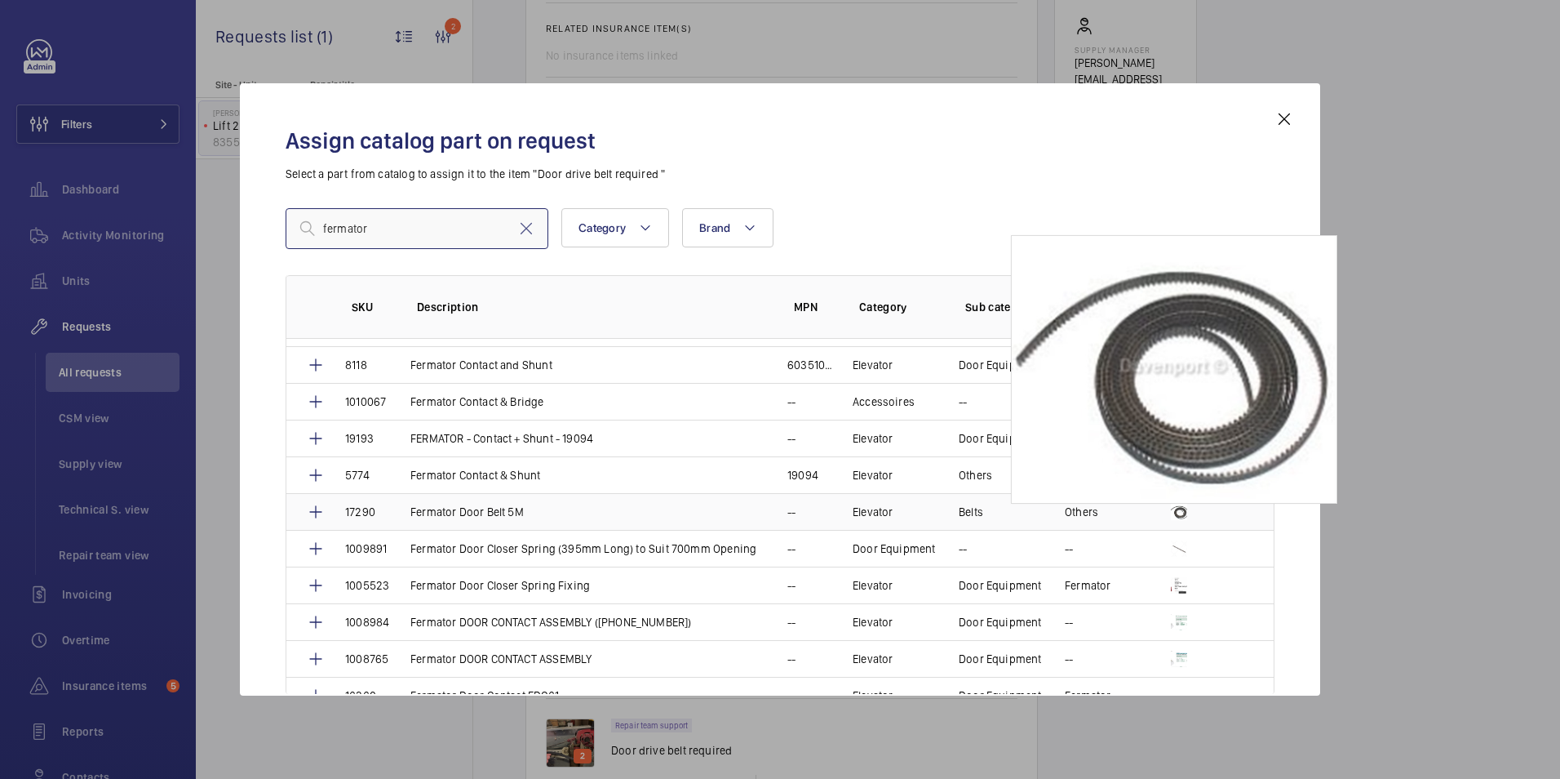
type input "fermator"
click at [1181, 510] on img at bounding box center [1179, 512] width 16 height 16
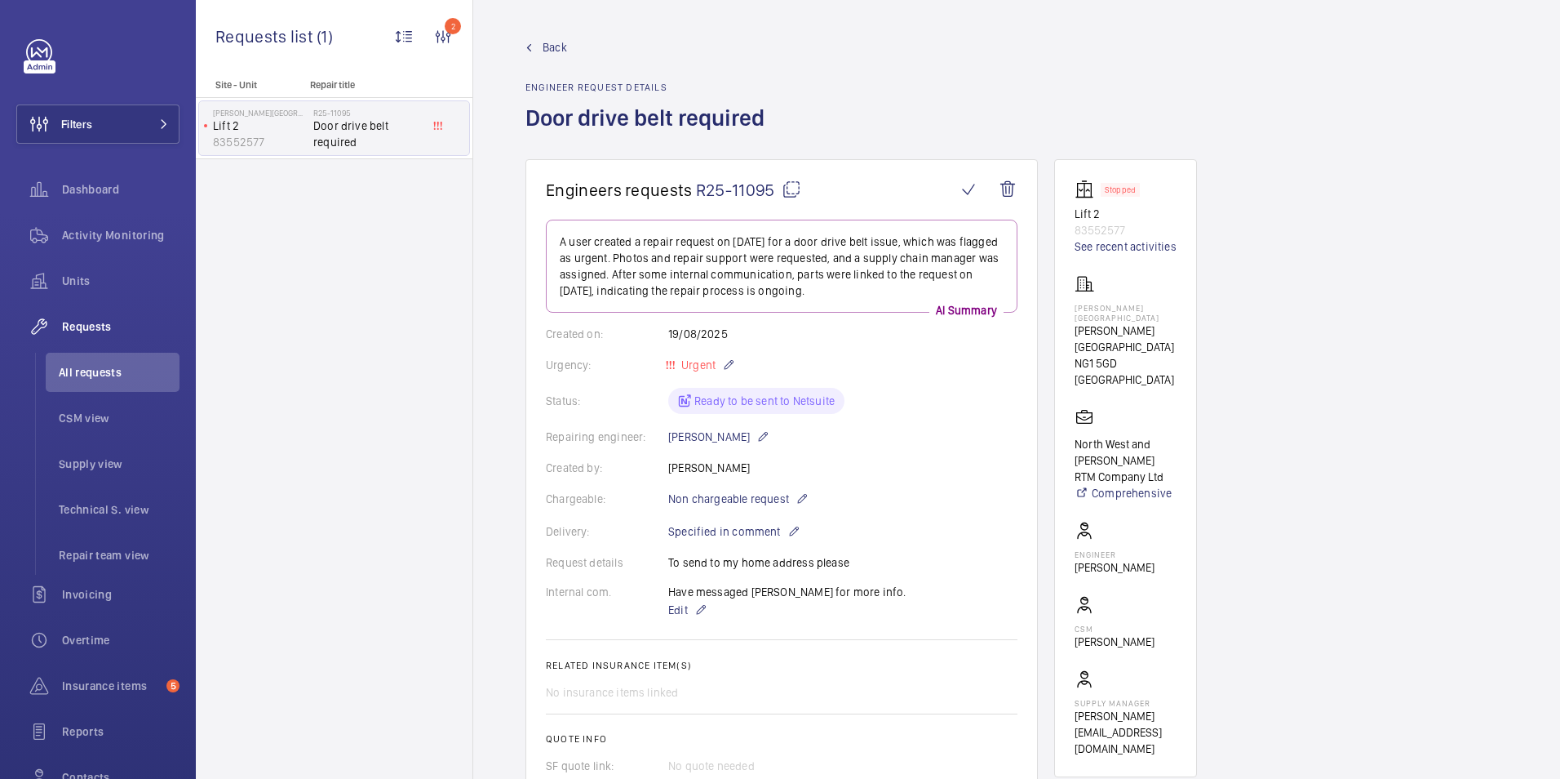
scroll to position [735, 0]
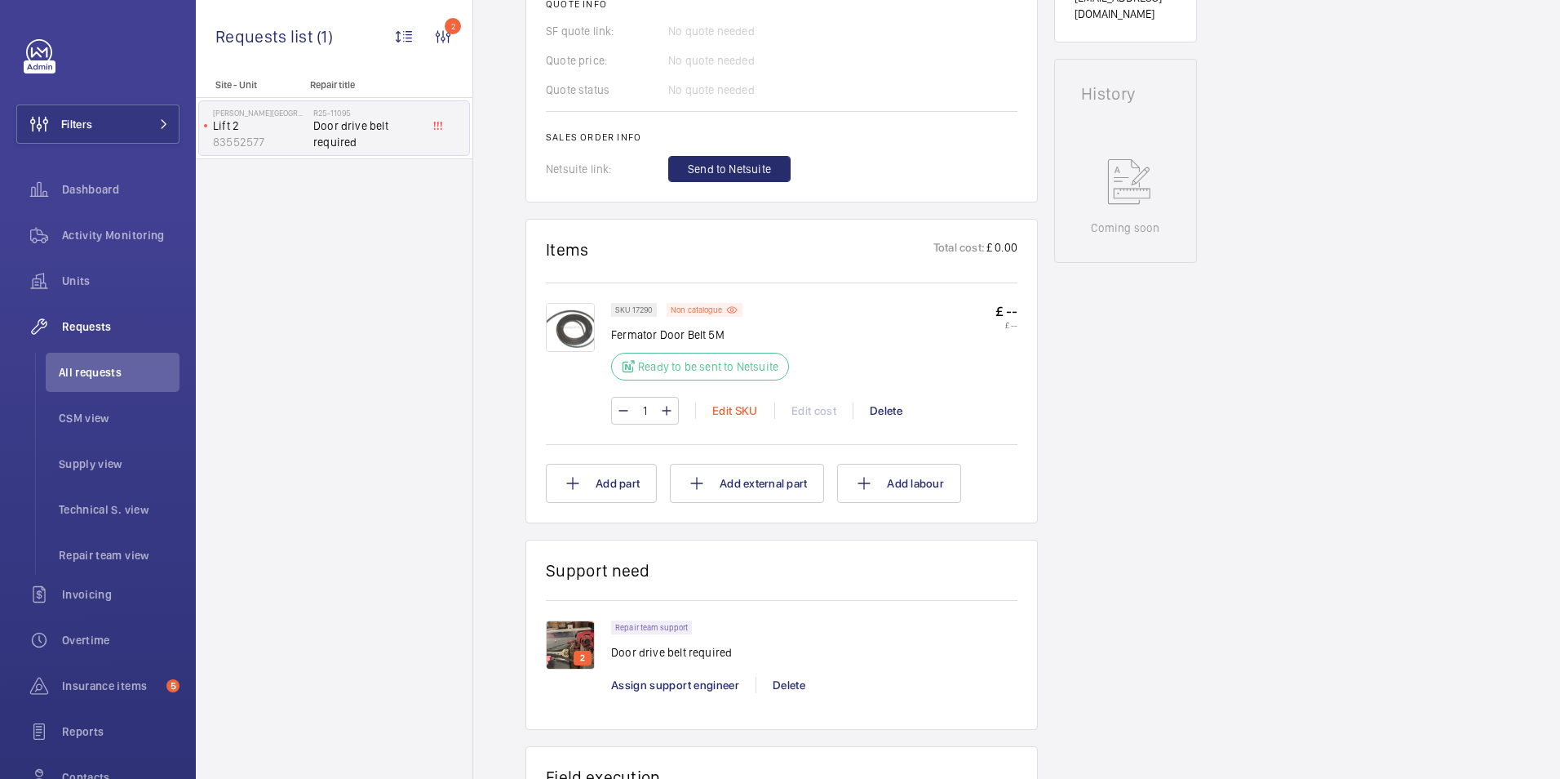
click at [738, 410] on div "Edit SKU" at bounding box center [734, 410] width 79 height 16
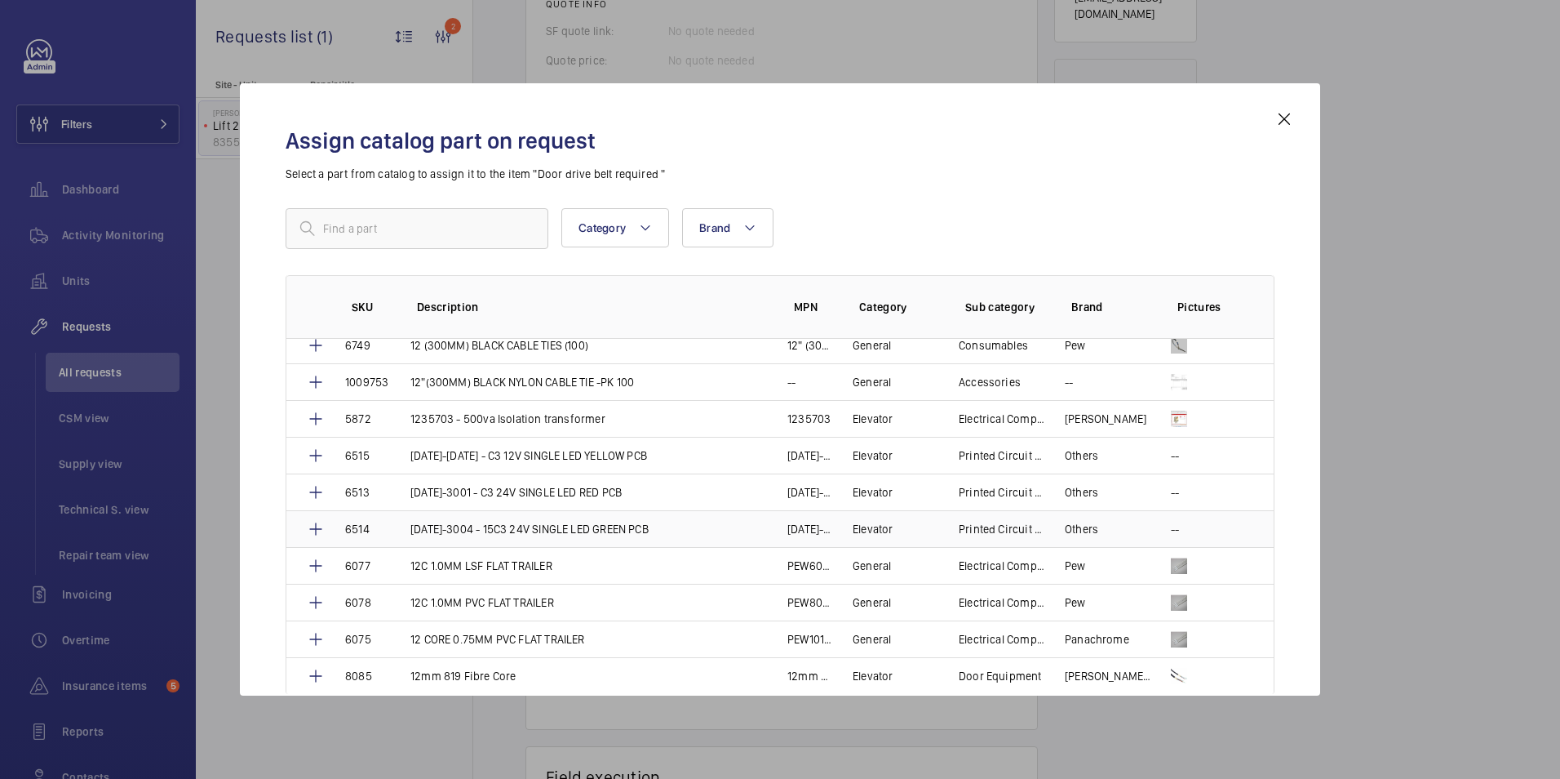
scroll to position [1306, 0]
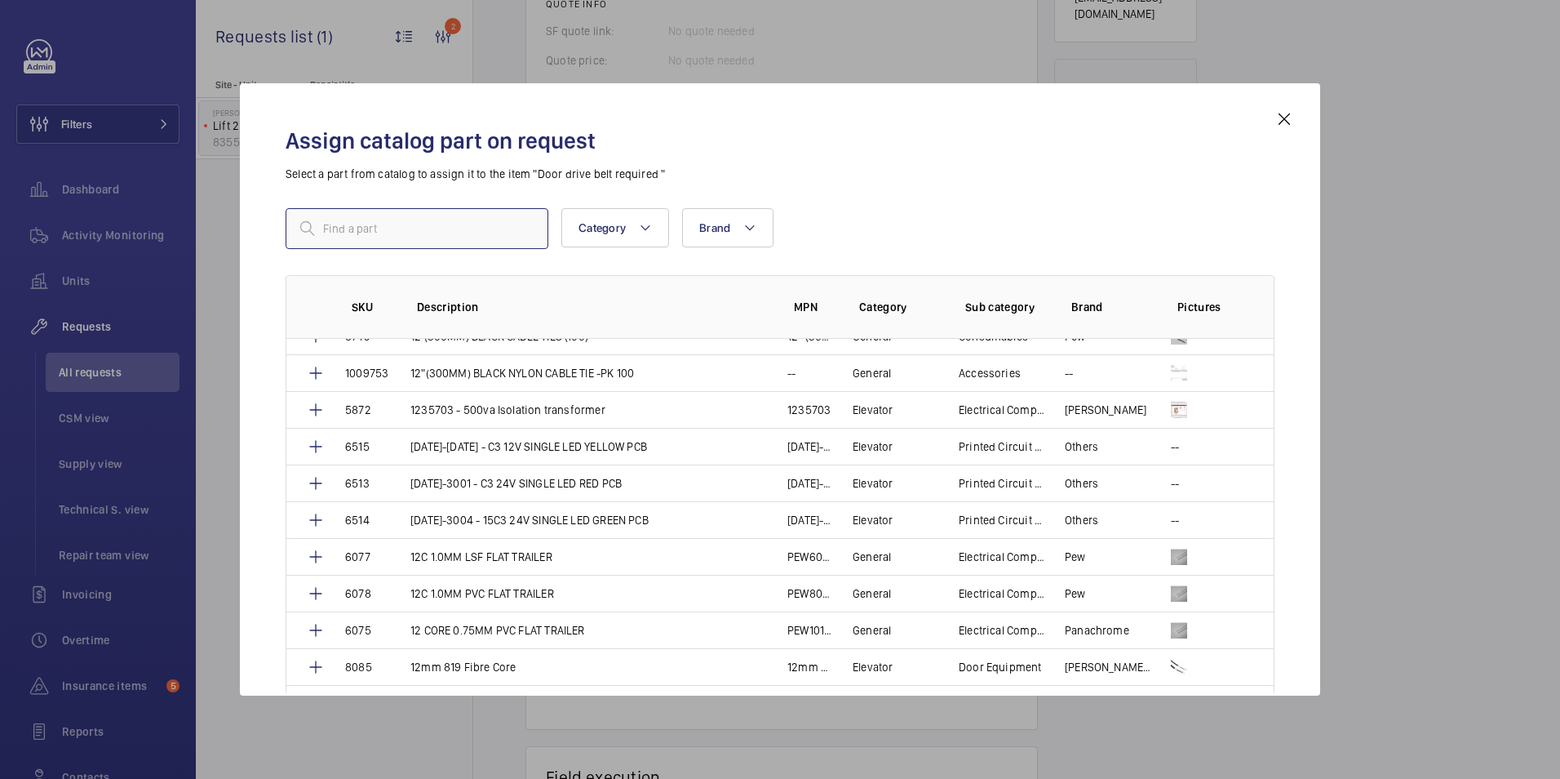
click at [393, 225] on input "text" at bounding box center [417, 228] width 263 height 41
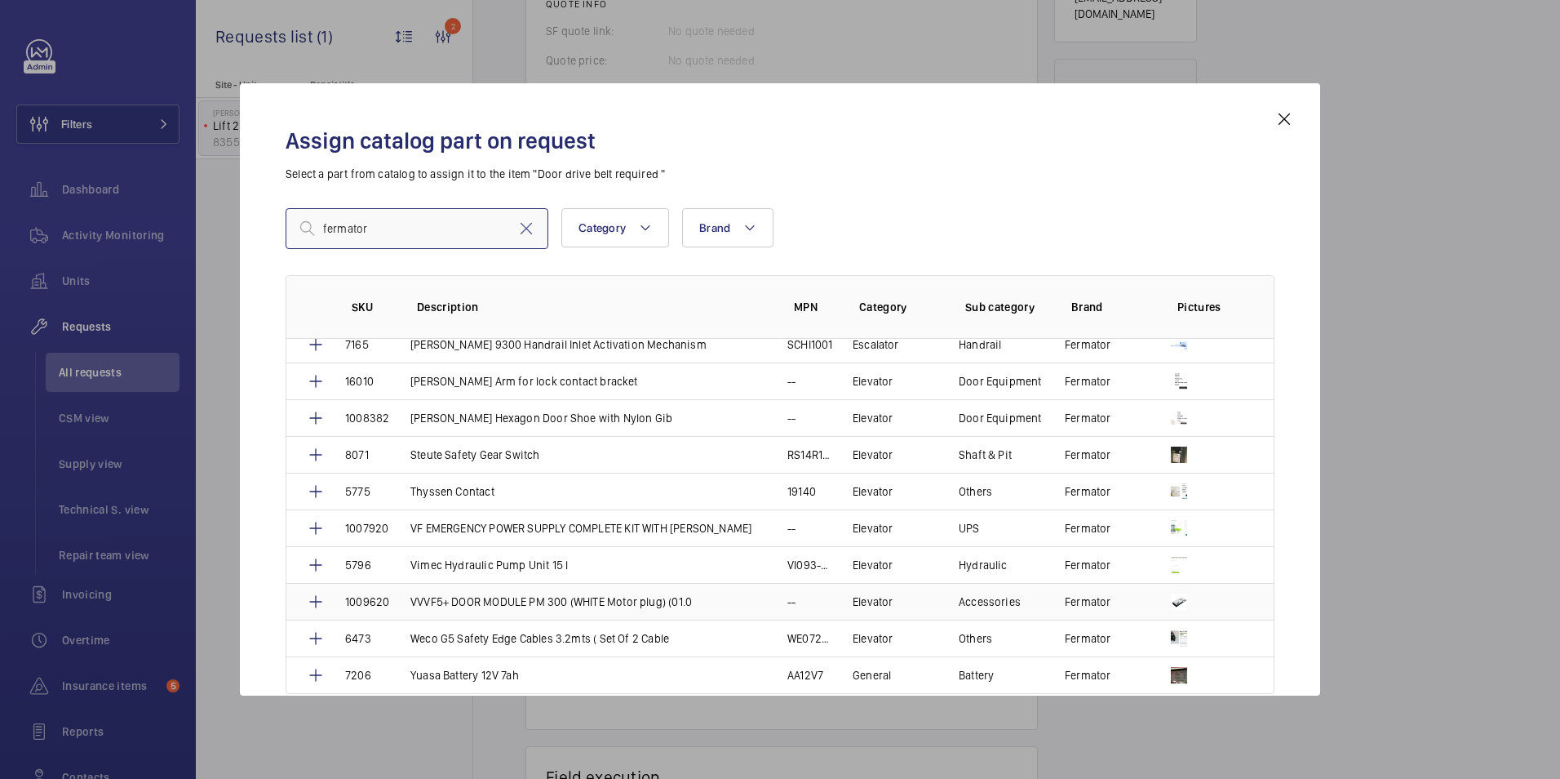
scroll to position [4787, 0]
type input "fermator"
click at [1282, 113] on mat-icon at bounding box center [1285, 119] width 20 height 20
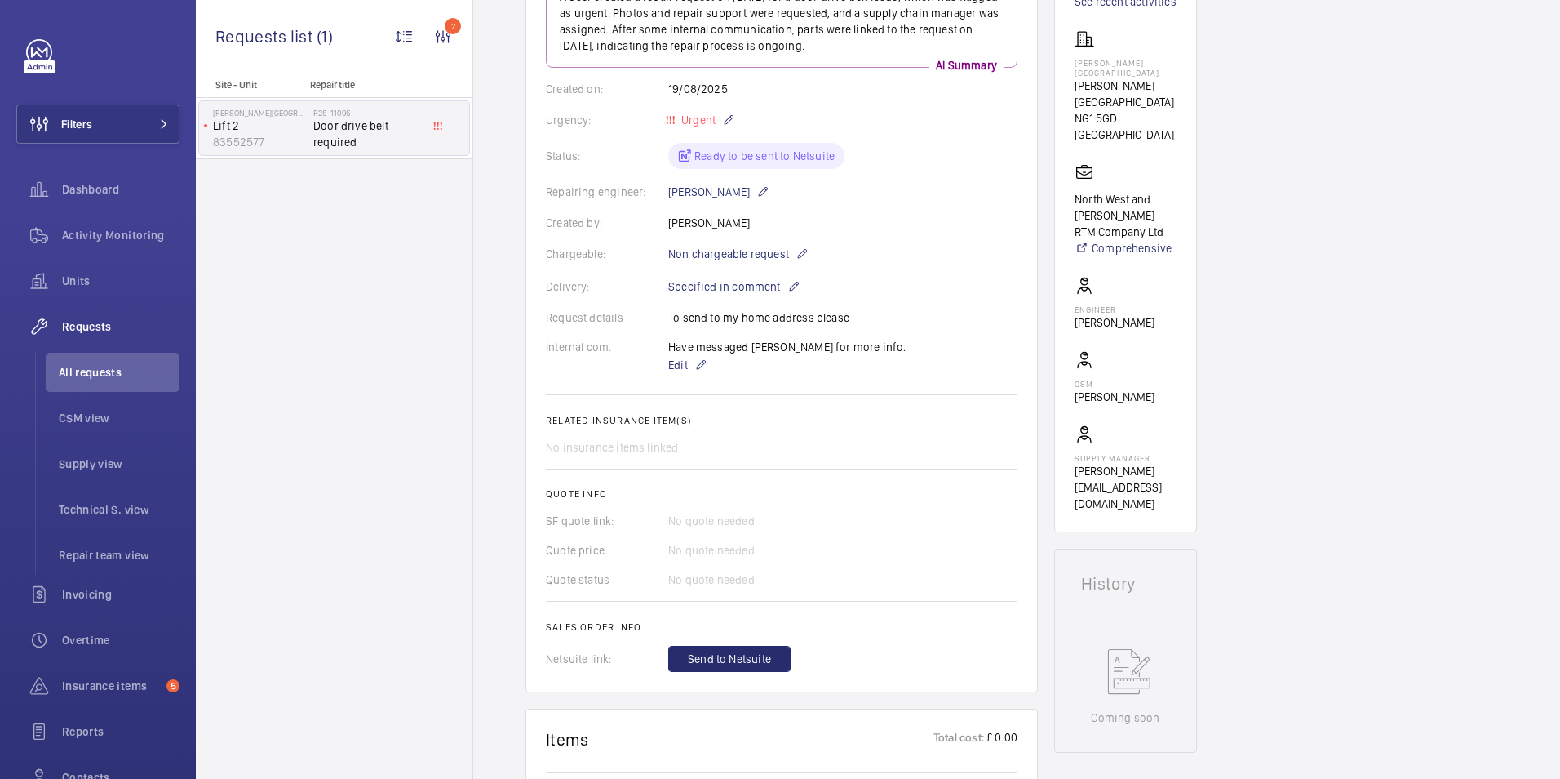
scroll to position [816, 0]
